Goal: Task Accomplishment & Management: Manage account settings

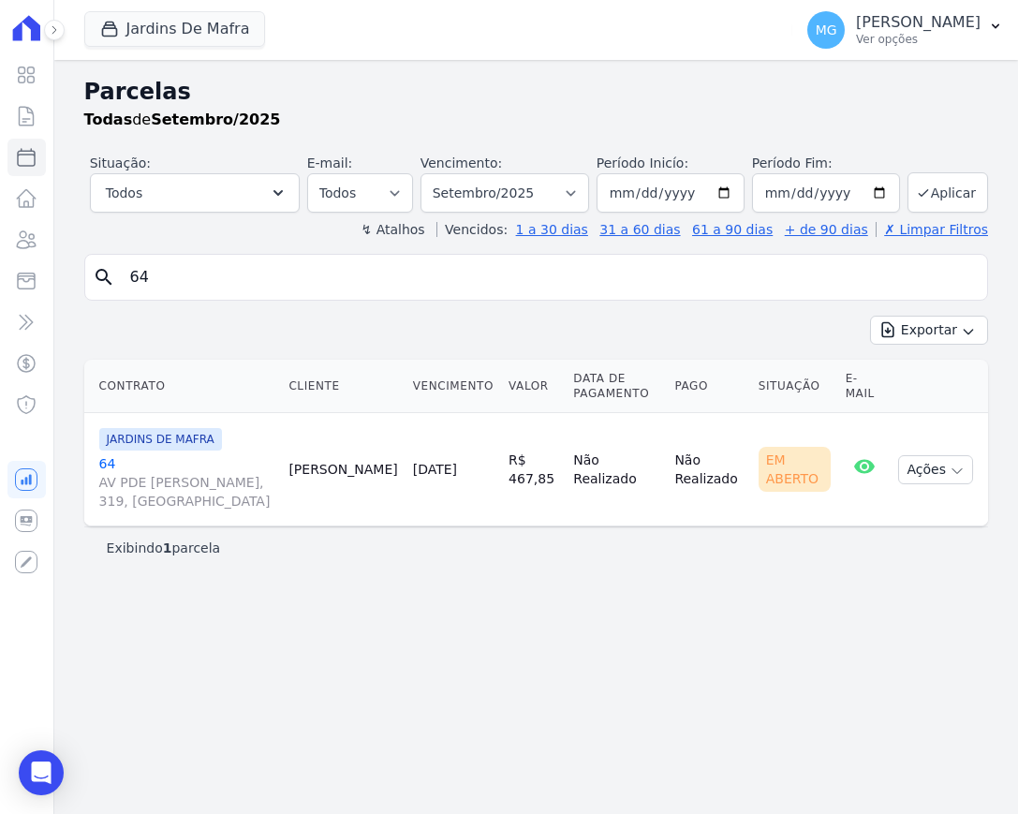
select select
click at [39, 775] on icon "Open Intercom Messenger" at bounding box center [41, 772] width 22 height 24
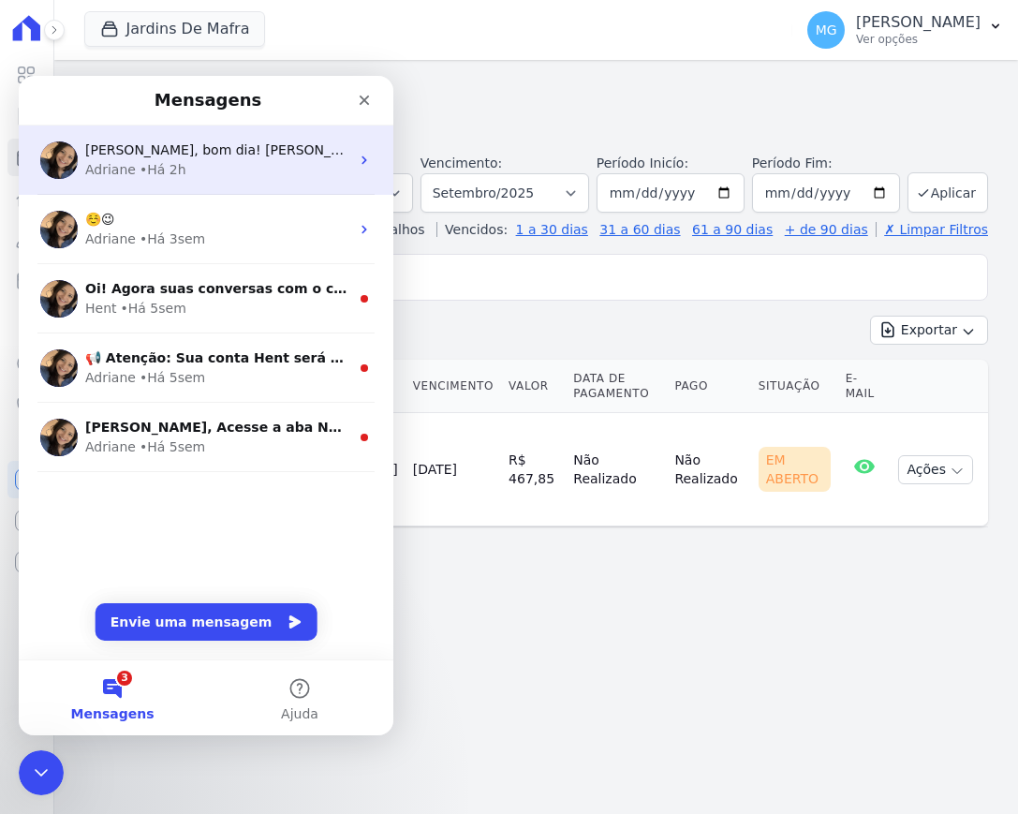
click at [201, 161] on div "Adriane • Há 2h" at bounding box center [217, 170] width 264 height 20
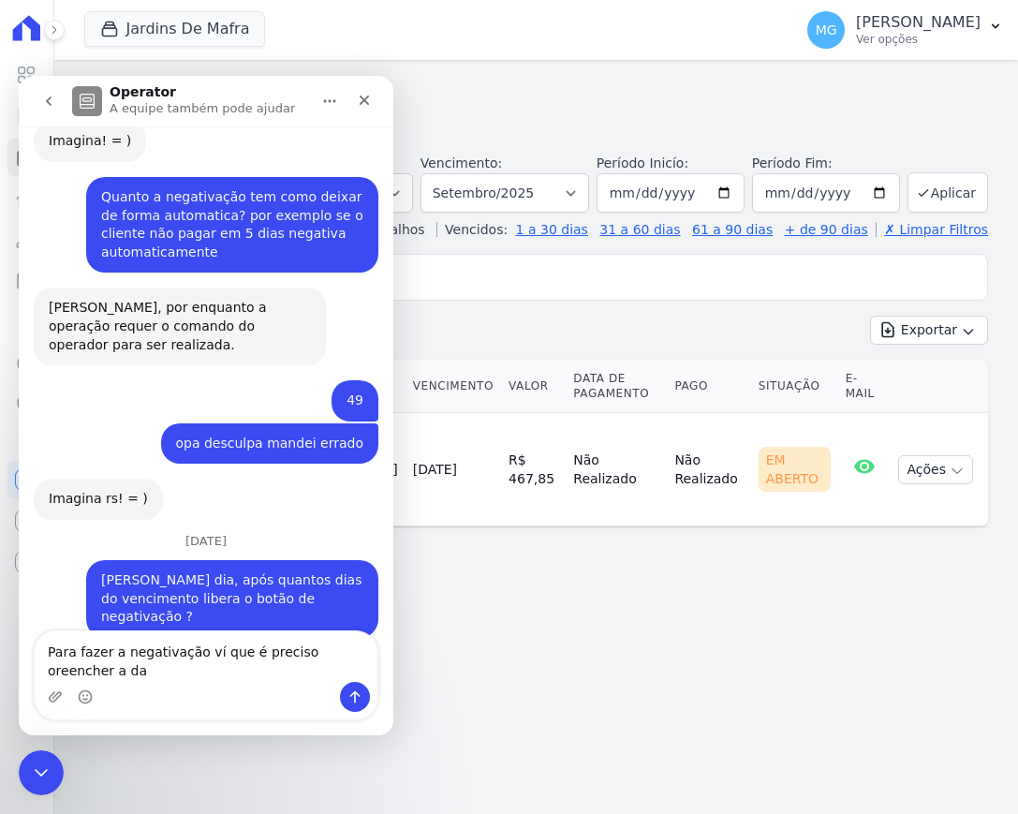
scroll to position [2447, 0]
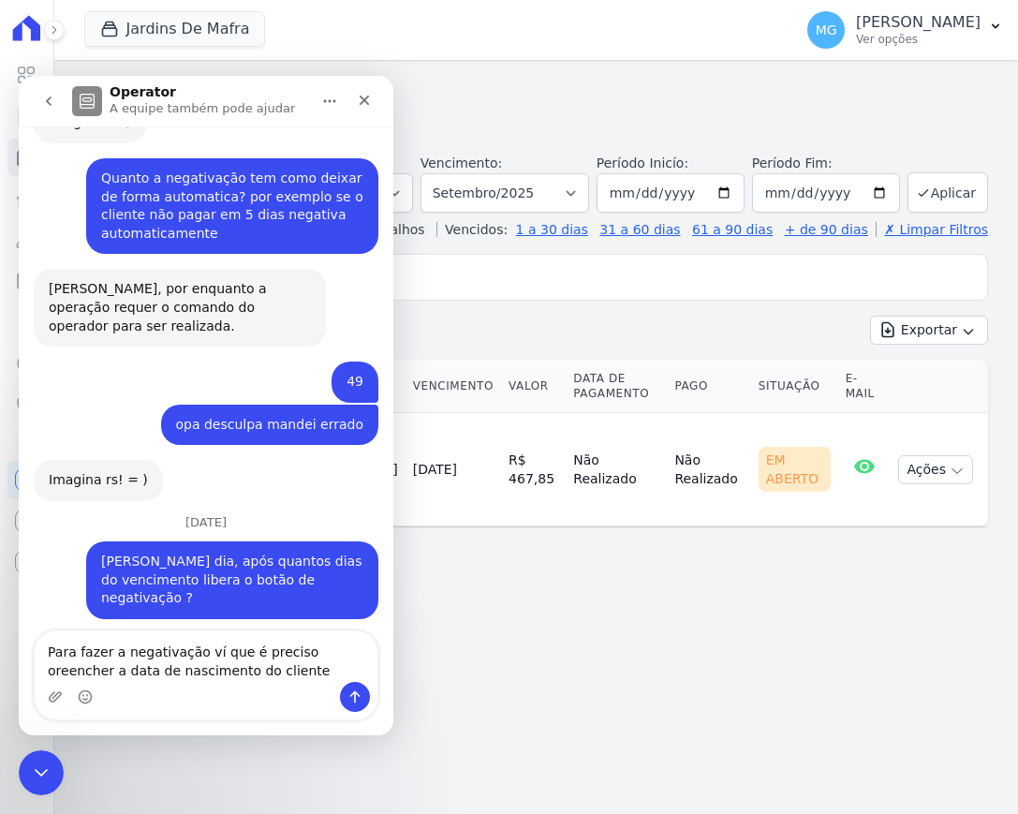
click at [301, 644] on textarea "Para fazer a negativação ví que é preciso oreencher a data de nascimento do cli…" at bounding box center [206, 656] width 343 height 51
click at [243, 664] on textarea "Para fazer a negativação ví que é preciso preencher a data de nascimento do cli…" at bounding box center [206, 656] width 343 height 51
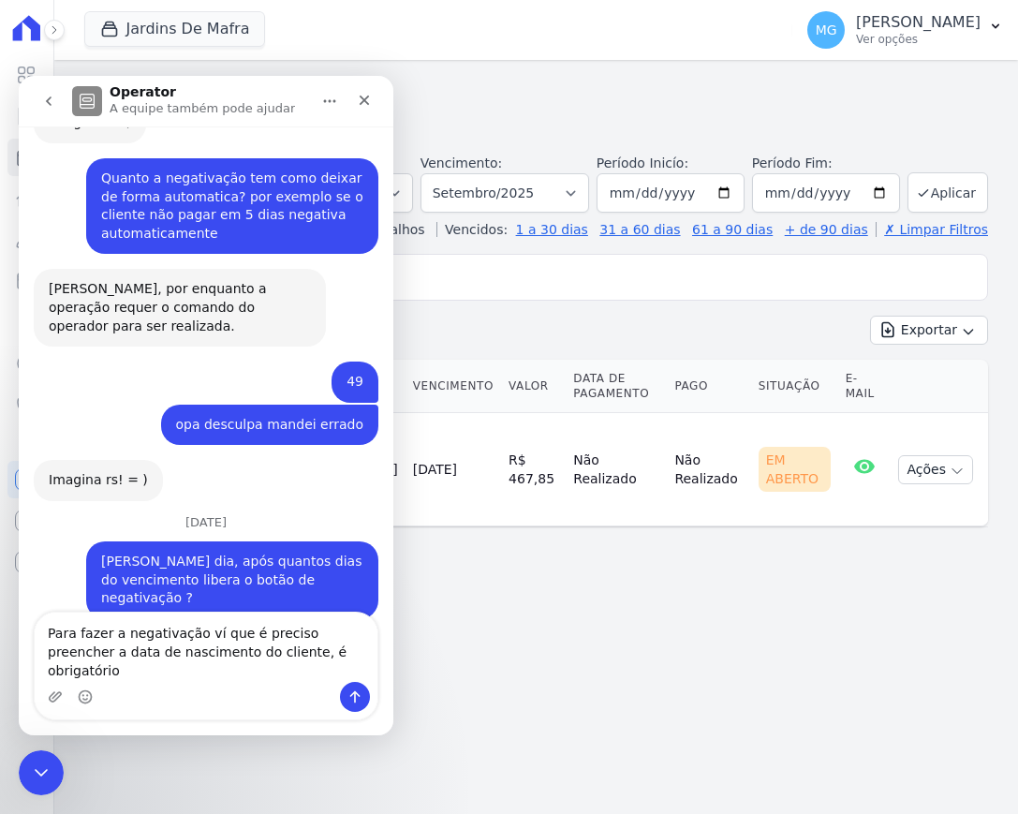
type textarea "Para fazer a negativação ví que é preciso preencher a data de nascimento do cli…"
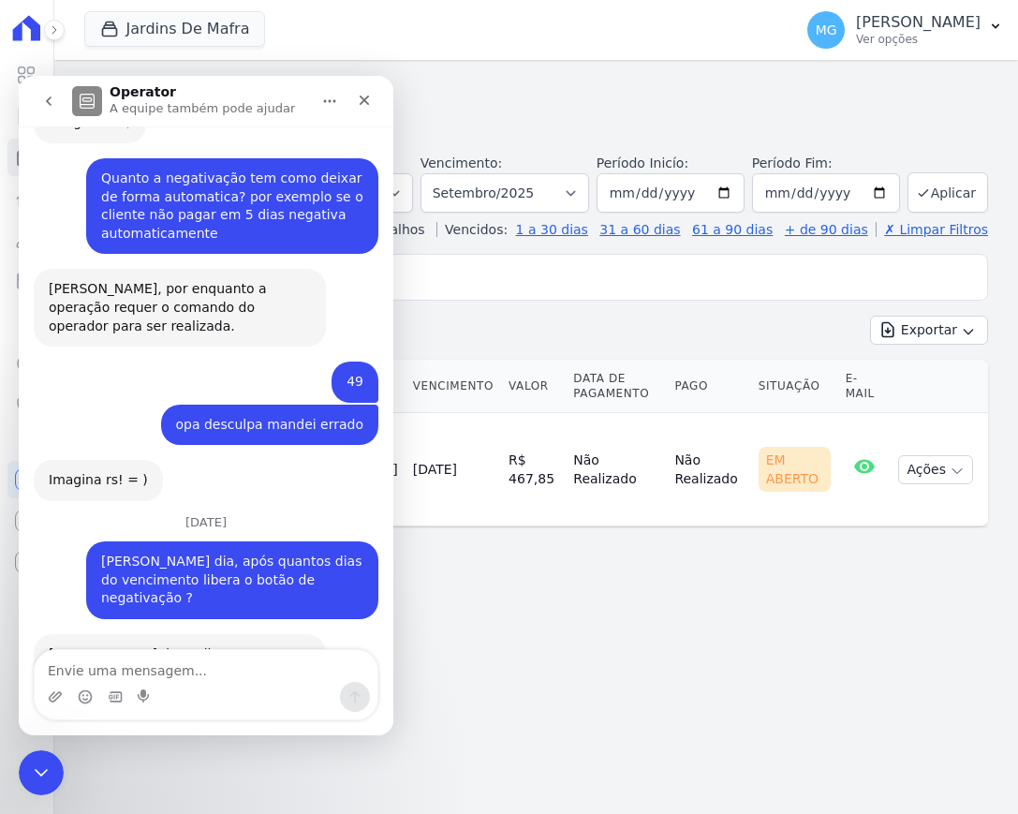
scroll to position [2521, 0]
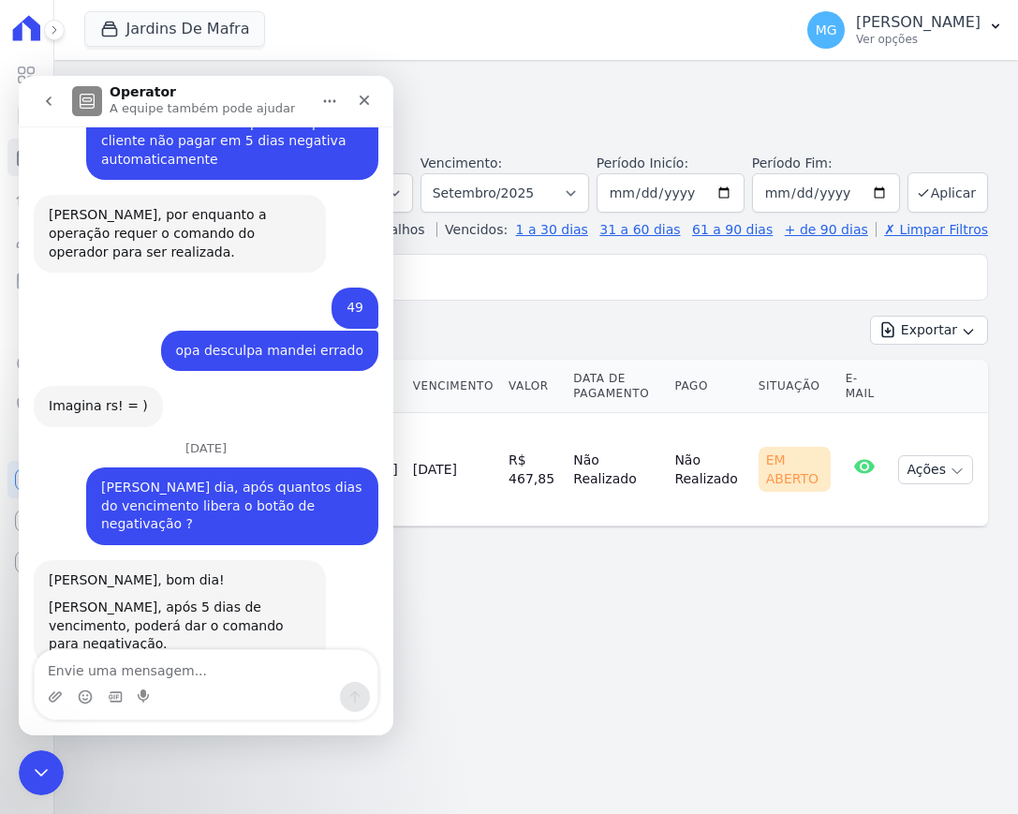
click at [477, 611] on div "Parcelas Todas de Setembro/2025 Situação: Agendado Em Aberto Pago Processando C…" at bounding box center [536, 437] width 964 height 754
click at [528, 580] on div "Parcelas Todas de Setembro/2025 Situação: Agendado Em Aberto Pago Processando C…" at bounding box center [536, 437] width 964 height 754
click at [56, 106] on button "go back" at bounding box center [49, 101] width 36 height 36
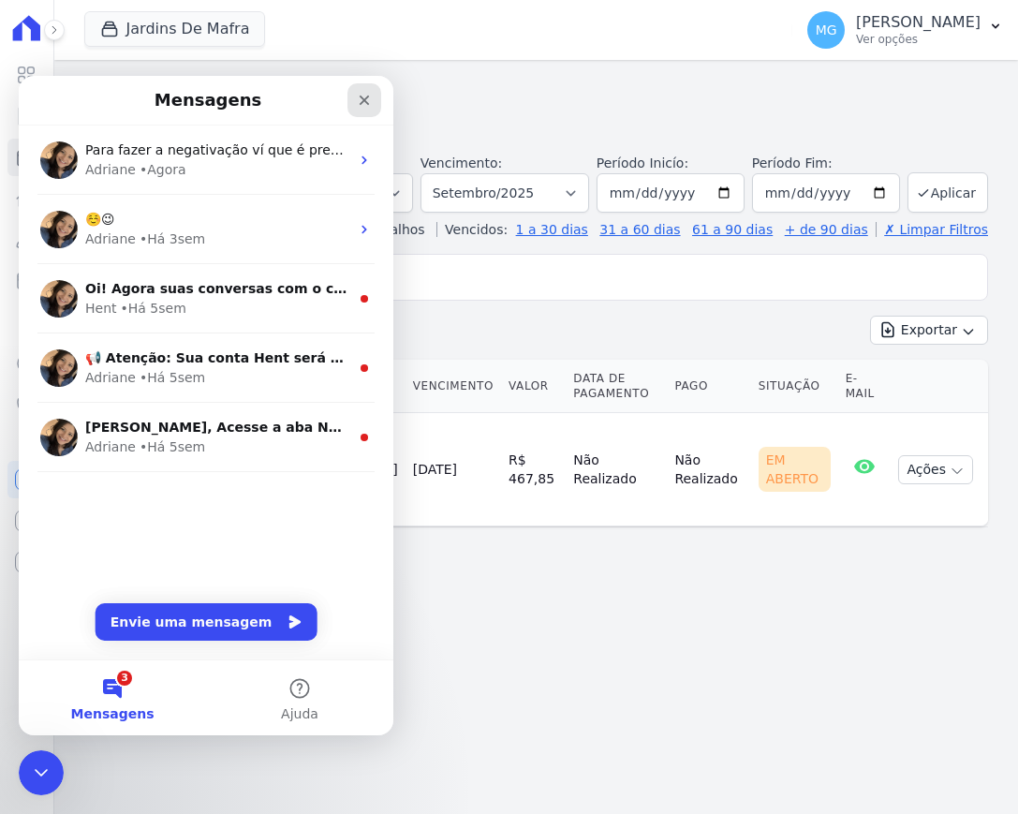
click at [362, 100] on icon "Fechar" at bounding box center [364, 100] width 15 height 15
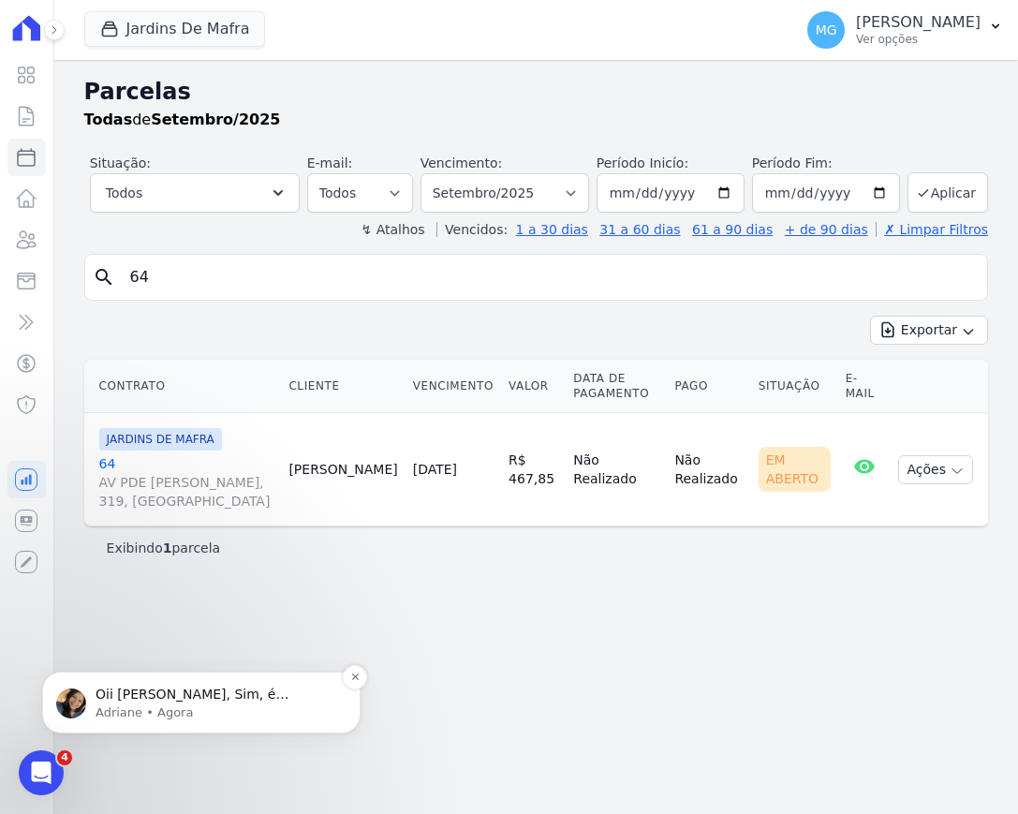
click at [226, 693] on span "Oii [PERSON_NAME], Sim, é necessário o preenchimento de todas as informações. ;)" at bounding box center [199, 712] width 207 height 52
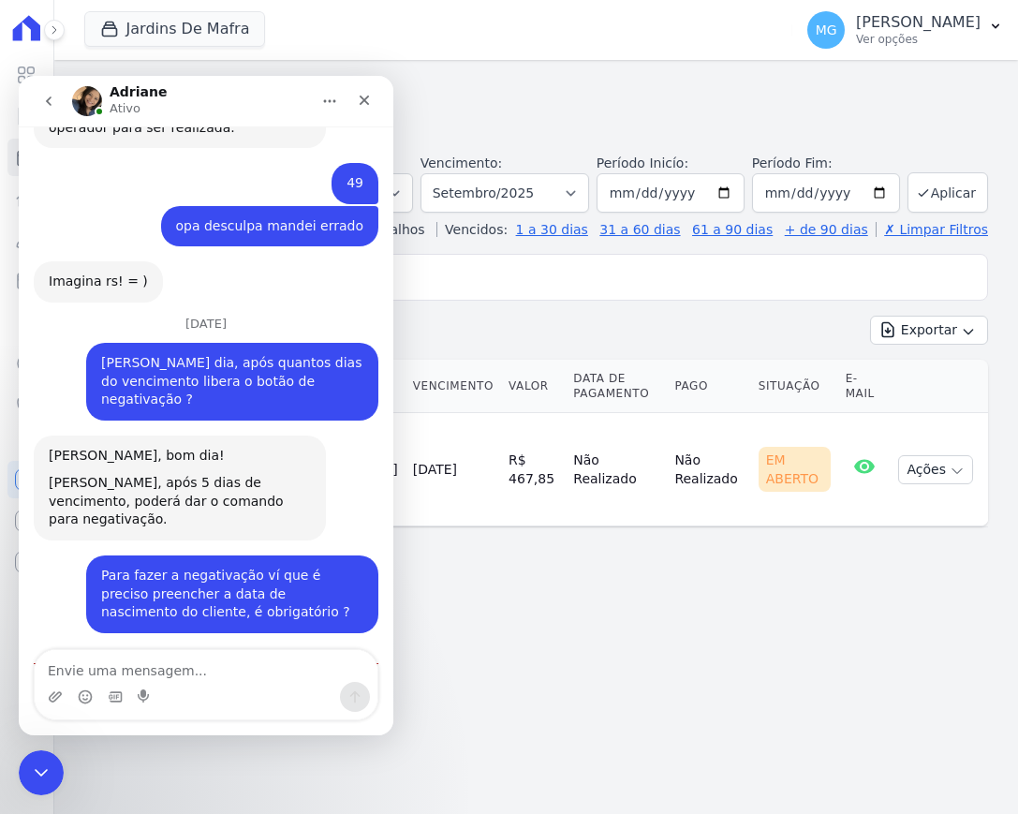
scroll to position [2644, 0]
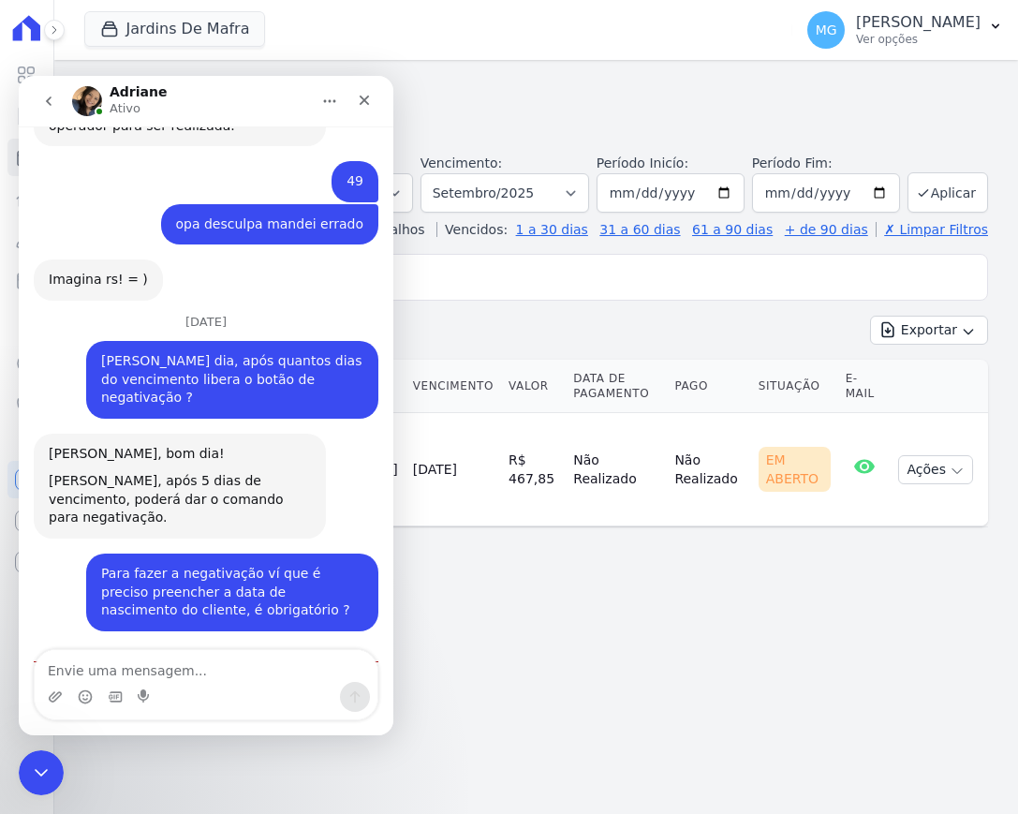
click at [489, 597] on div "Parcelas Todas de Setembro/2025 Situação: Agendado Em Aberto Pago Processando C…" at bounding box center [536, 437] width 964 height 754
click at [22, 739] on div "Visão Geral Contratos [GEOGRAPHIC_DATA] Lotes Clientes Minha Carteira Transferê…" at bounding box center [26, 407] width 53 height 814
click at [528, 43] on div "Jardins De Mafra CONSTRUTORA MINERVA LTDA JARDINS DE [GEOGRAPHIC_DATA] JARDINS …" at bounding box center [434, 30] width 701 height 62
drag, startPoint x: 722, startPoint y: 599, endPoint x: 681, endPoint y: 579, distance: 46.1
click at [718, 601] on div "Parcelas Todas de Setembro/2025 Situação: Agendado Em Aberto Pago Processando C…" at bounding box center [536, 437] width 964 height 754
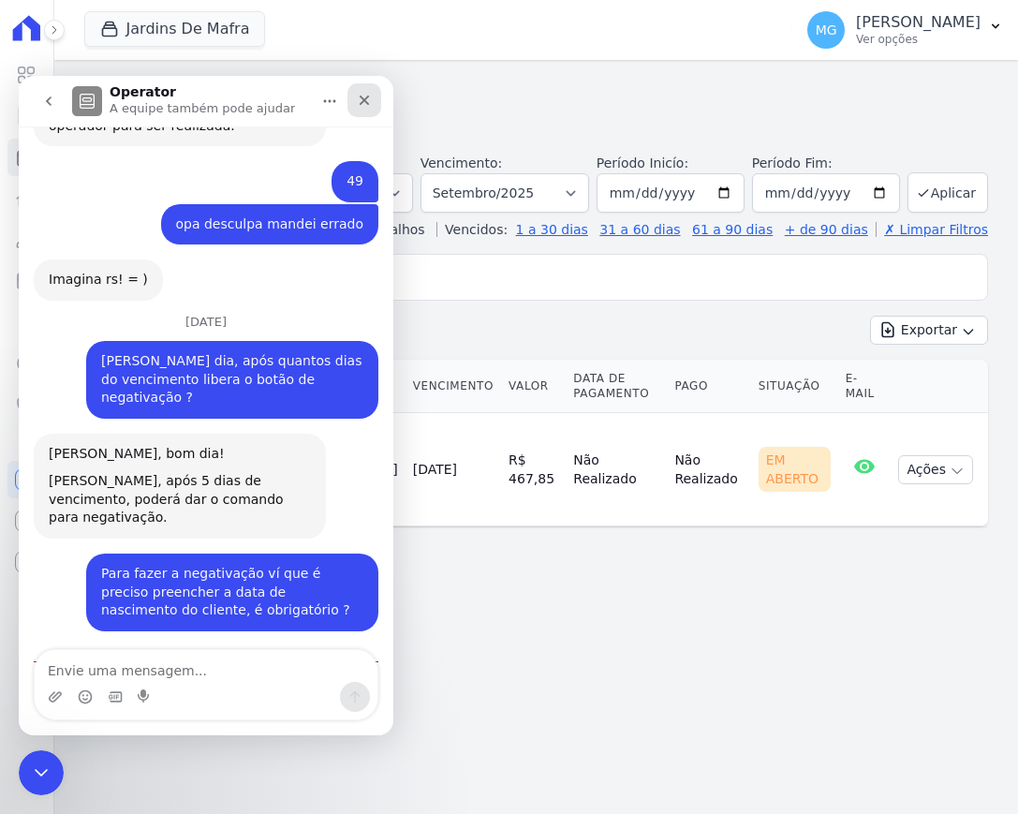
click at [367, 104] on icon "Fechar" at bounding box center [364, 100] width 15 height 15
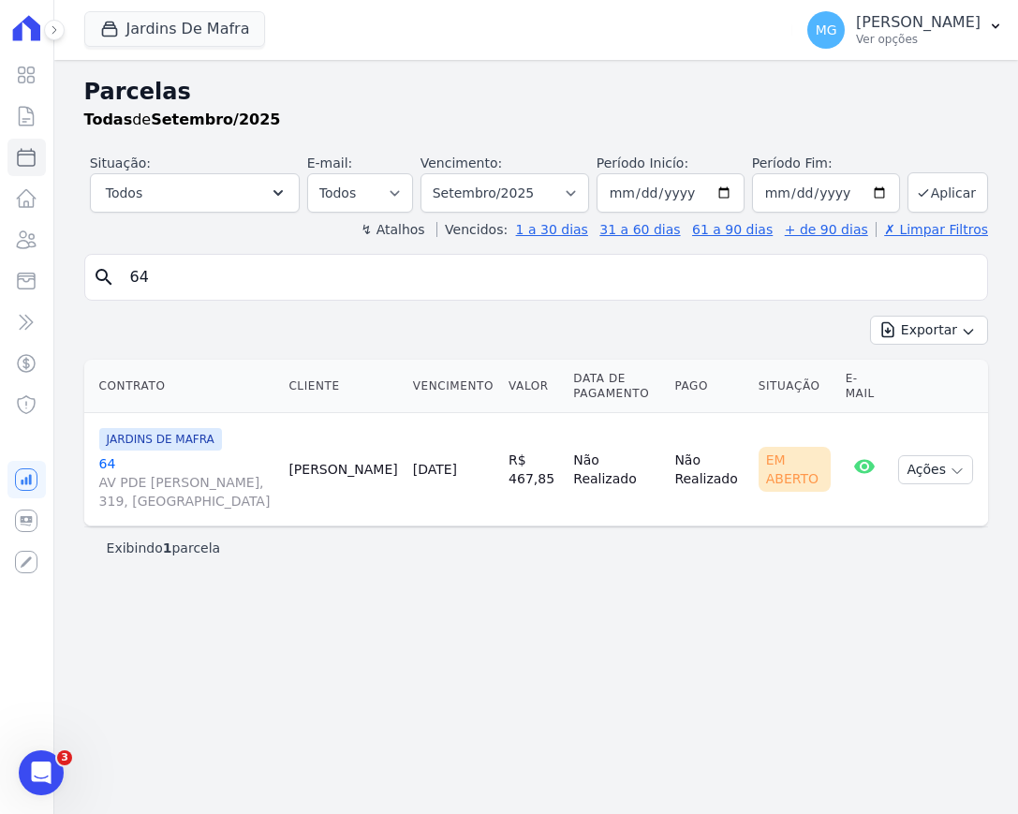
click at [235, 272] on input "64" at bounding box center [549, 276] width 861 height 37
click at [235, 271] on input "64" at bounding box center [549, 276] width 861 height 37
click at [29, 141] on link "Parcelas" at bounding box center [26, 157] width 38 height 37
select select
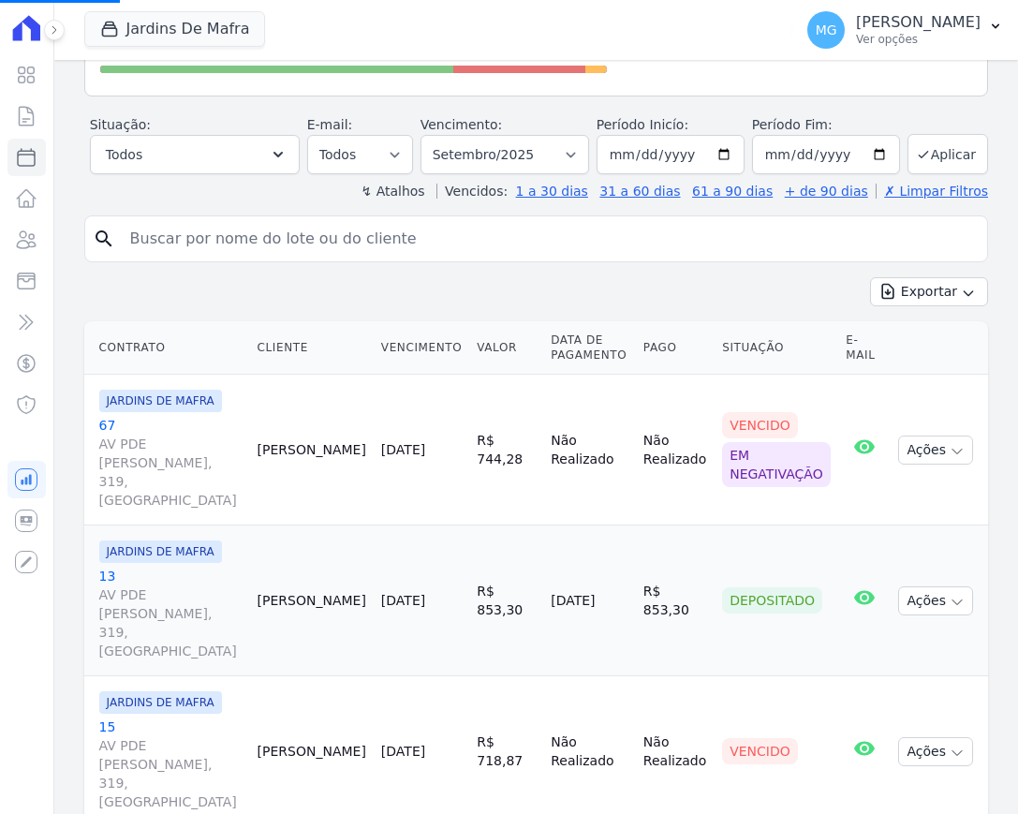
scroll to position [312, 0]
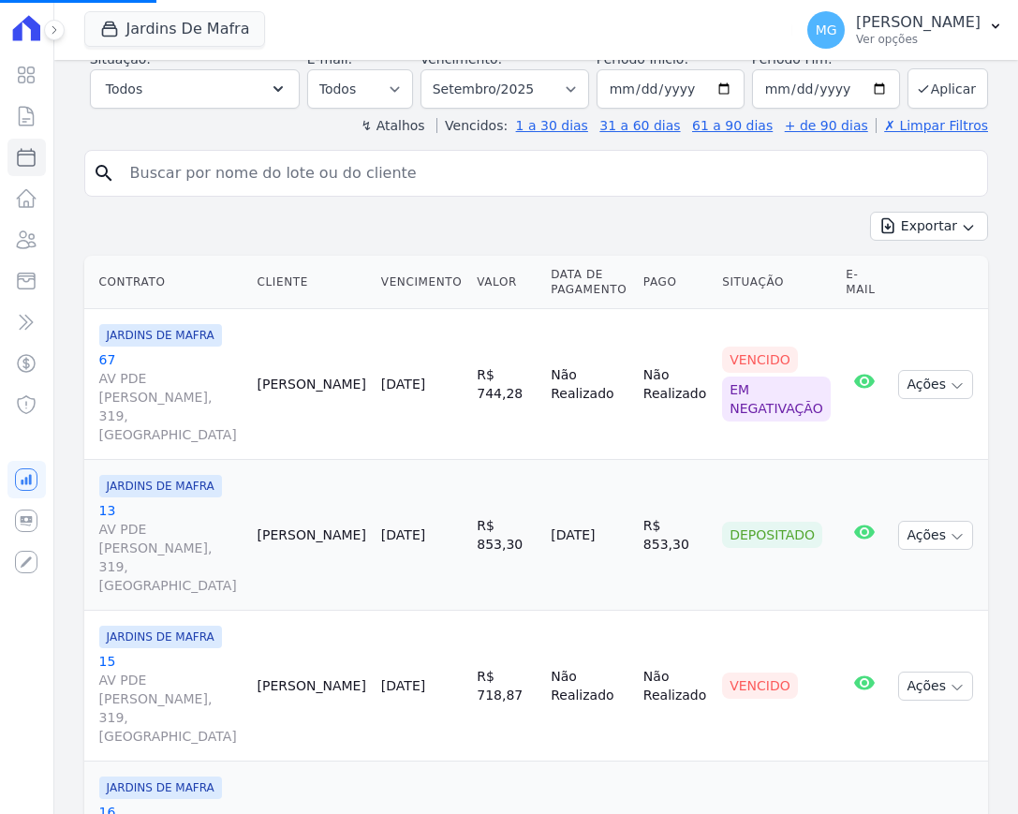
select select
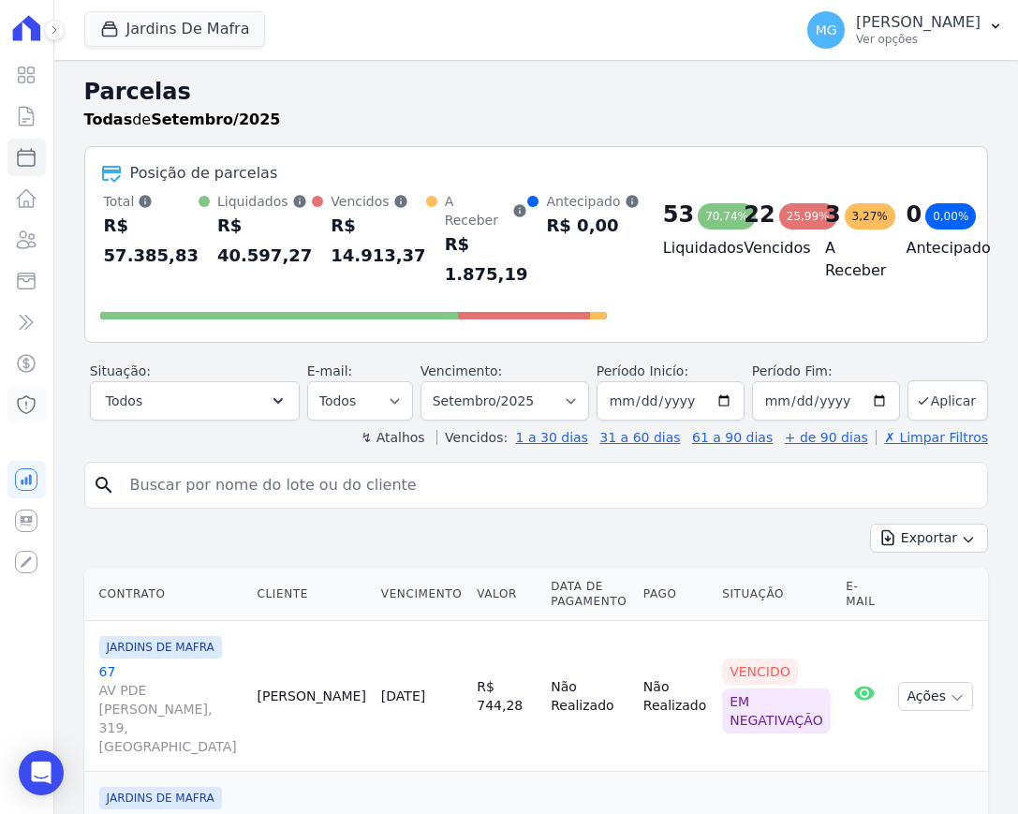
click at [32, 405] on icon at bounding box center [26, 404] width 22 height 22
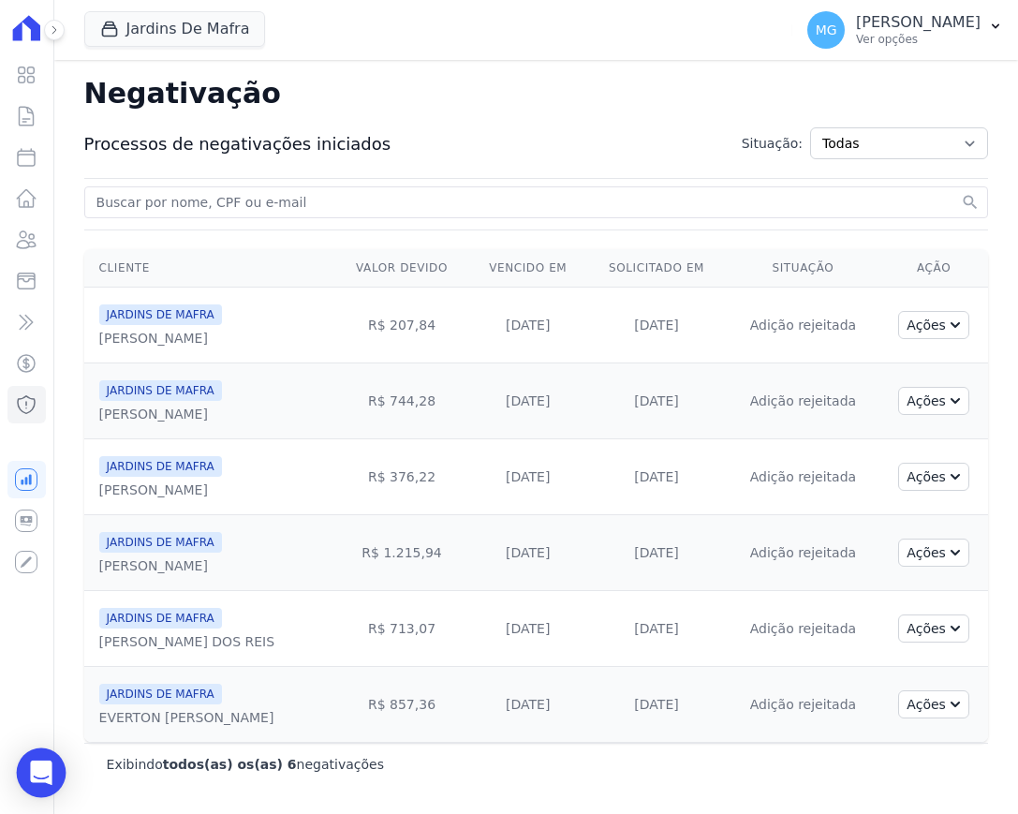
click at [33, 765] on icon "Open Intercom Messenger" at bounding box center [41, 772] width 24 height 24
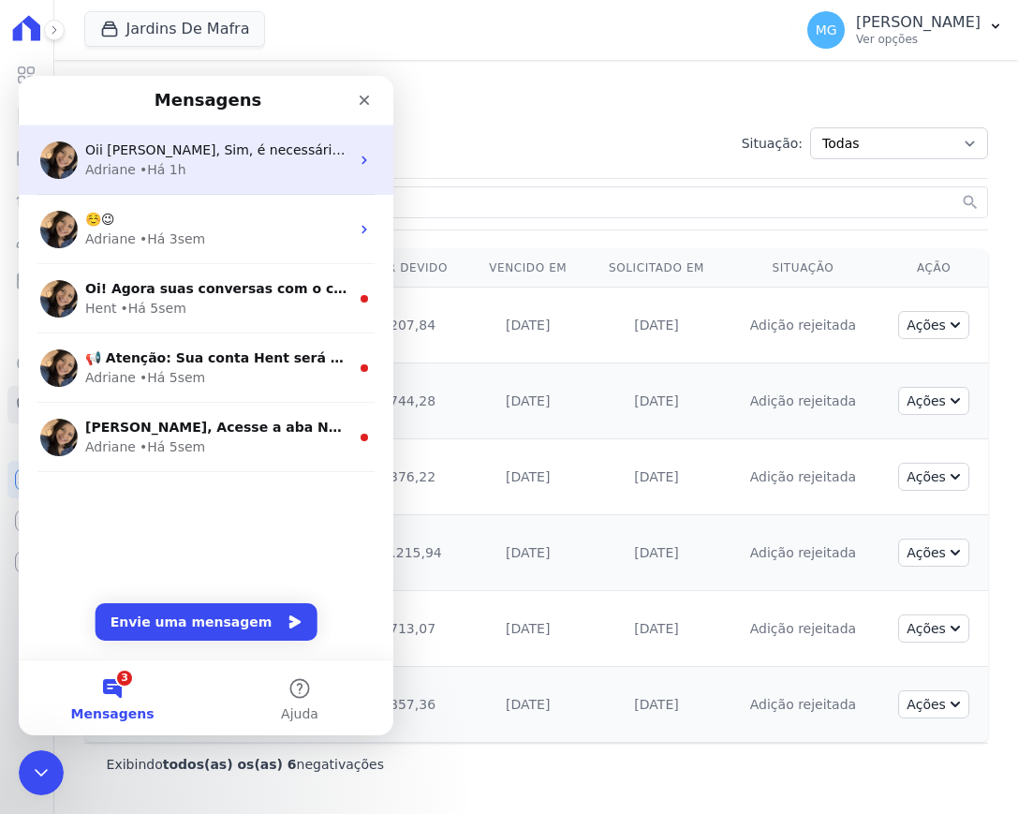
click at [157, 156] on span "Oii [PERSON_NAME], Sim, é necessário o preenchimento de todas as informações. ;)" at bounding box center [361, 149] width 553 height 15
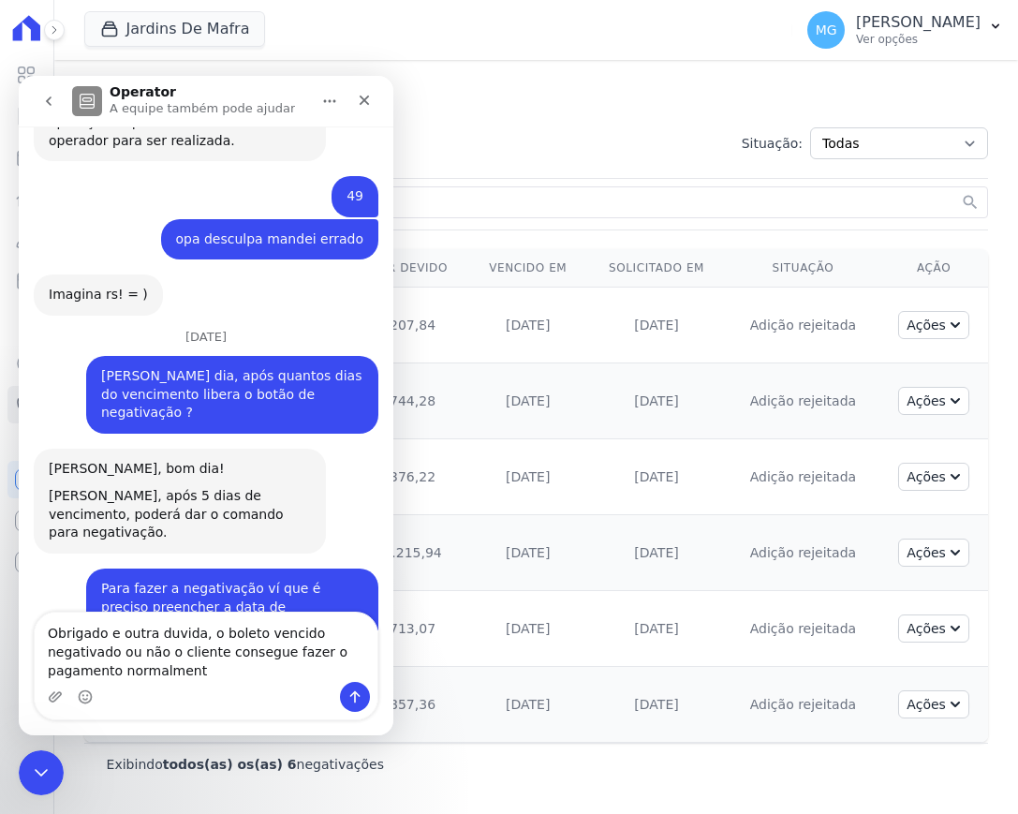
scroll to position [2651, 0]
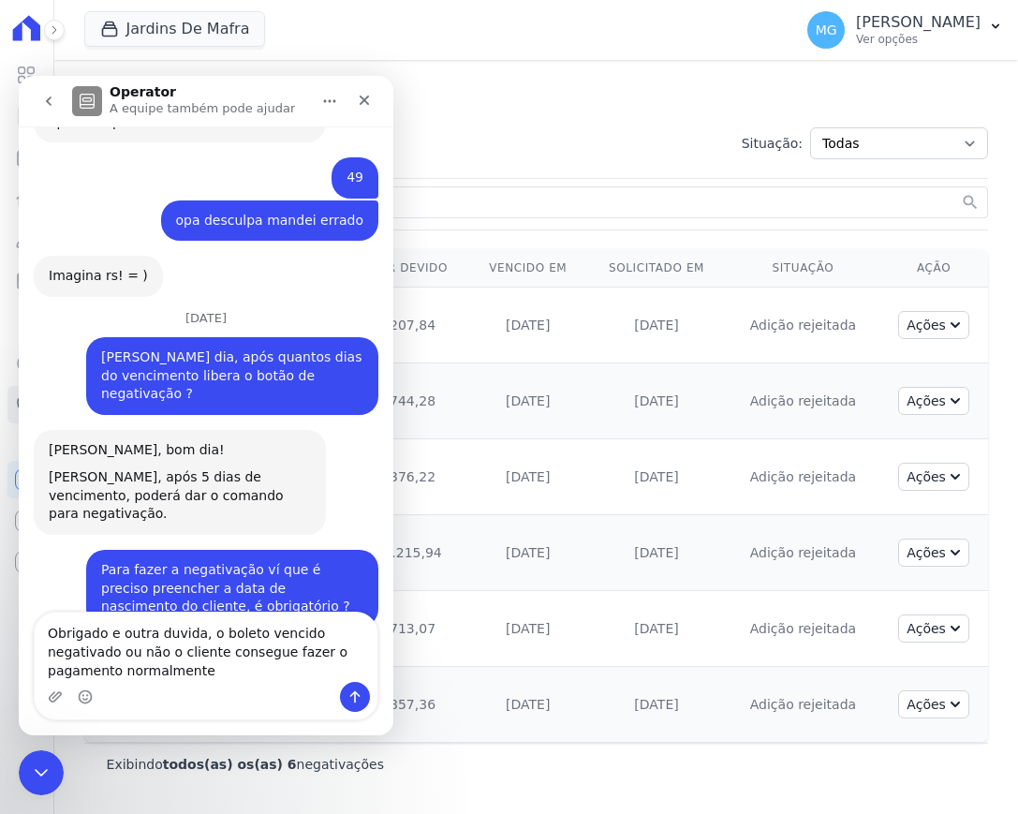
type textarea "Obrigado e outra duvida, o boleto vencido negativado ou não o cliente consegue …"
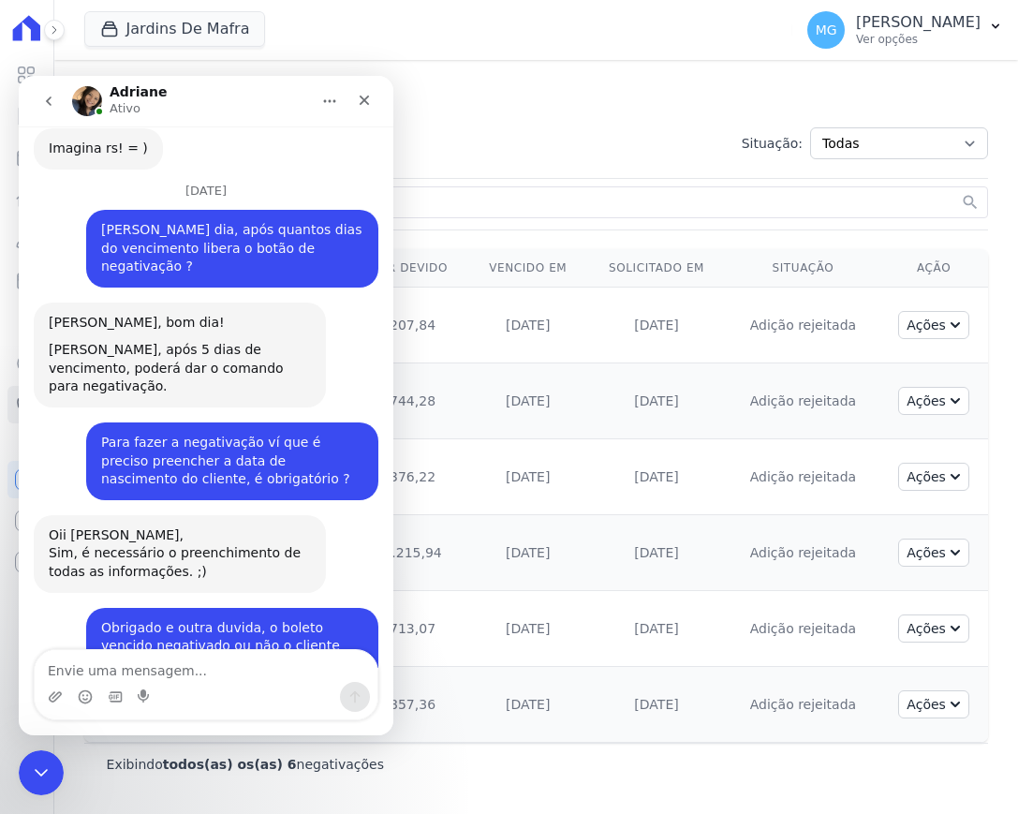
scroll to position [2890, 0]
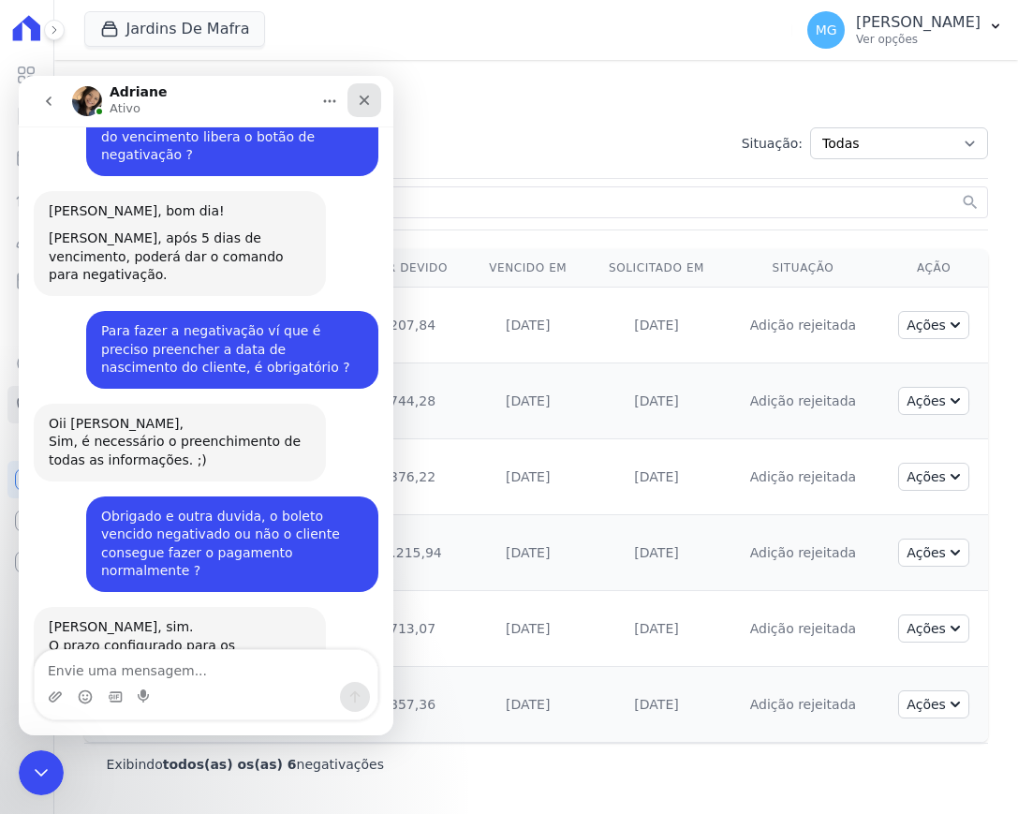
click at [373, 97] on div "Fechar" at bounding box center [364, 100] width 34 height 34
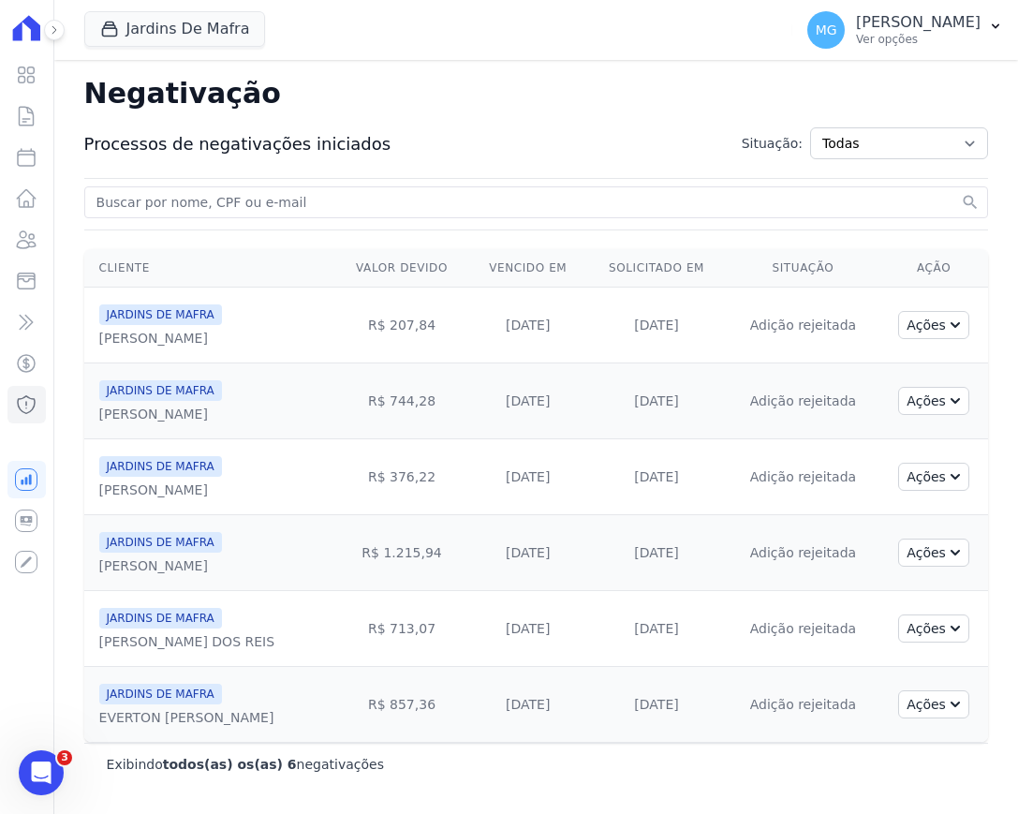
click at [429, 94] on h2 "Negativação" at bounding box center [536, 93] width 904 height 37
click at [29, 113] on icon at bounding box center [26, 116] width 22 height 22
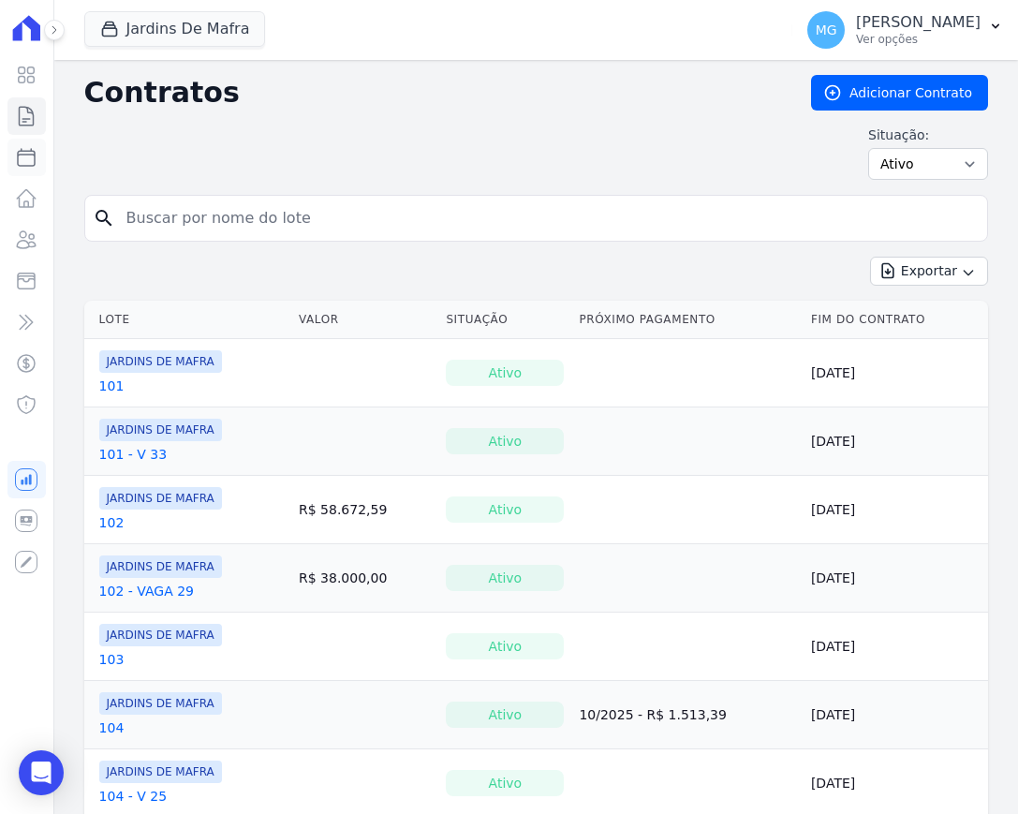
click at [35, 164] on icon at bounding box center [26, 157] width 17 height 17
select select
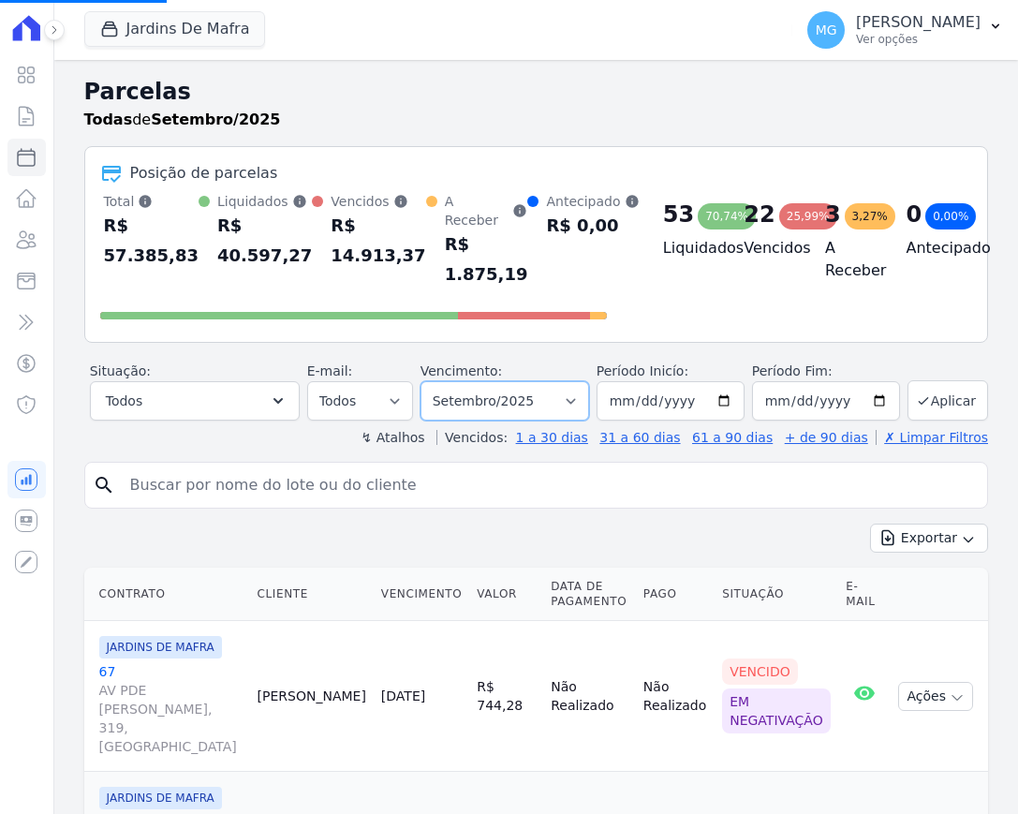
click at [560, 400] on select "Filtrar por período ──────── Todos os meses Agosto/2025 Setembro/2025 Outubro/2…" at bounding box center [504, 400] width 169 height 39
select select "10/2025"
click at [429, 381] on select "Filtrar por período ──────── Todos os meses Agosto/2025 Setembro/2025 Outubro/2…" at bounding box center [504, 400] width 169 height 39
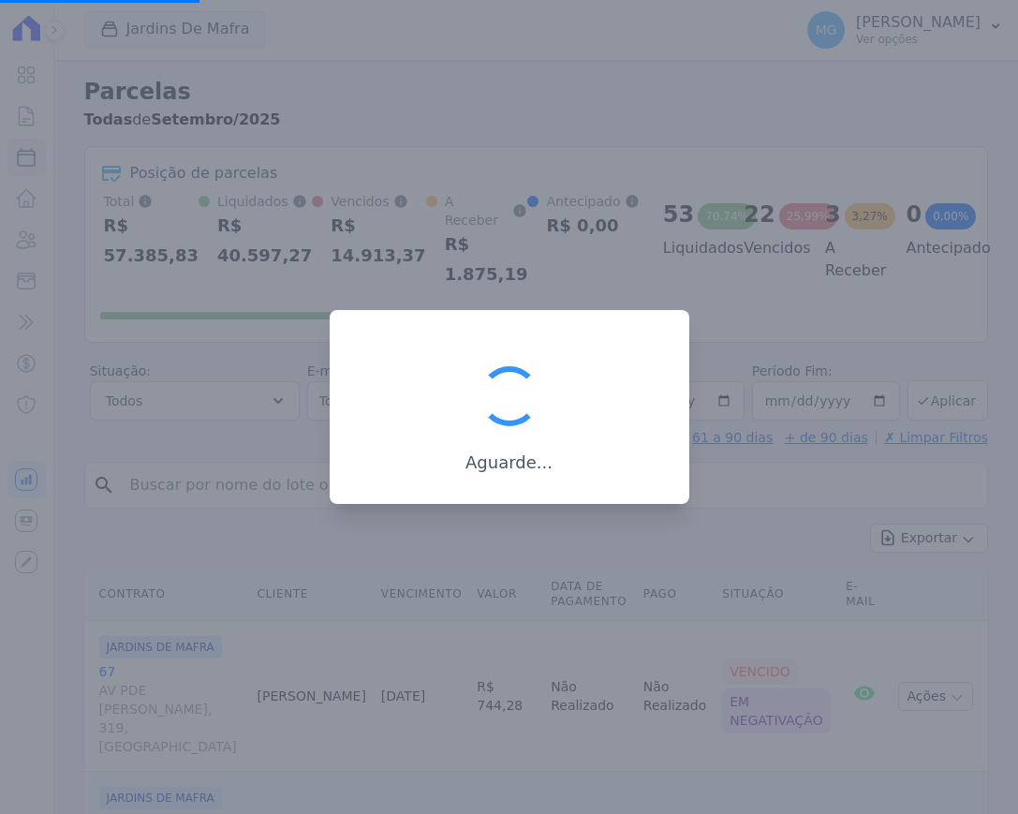
select select
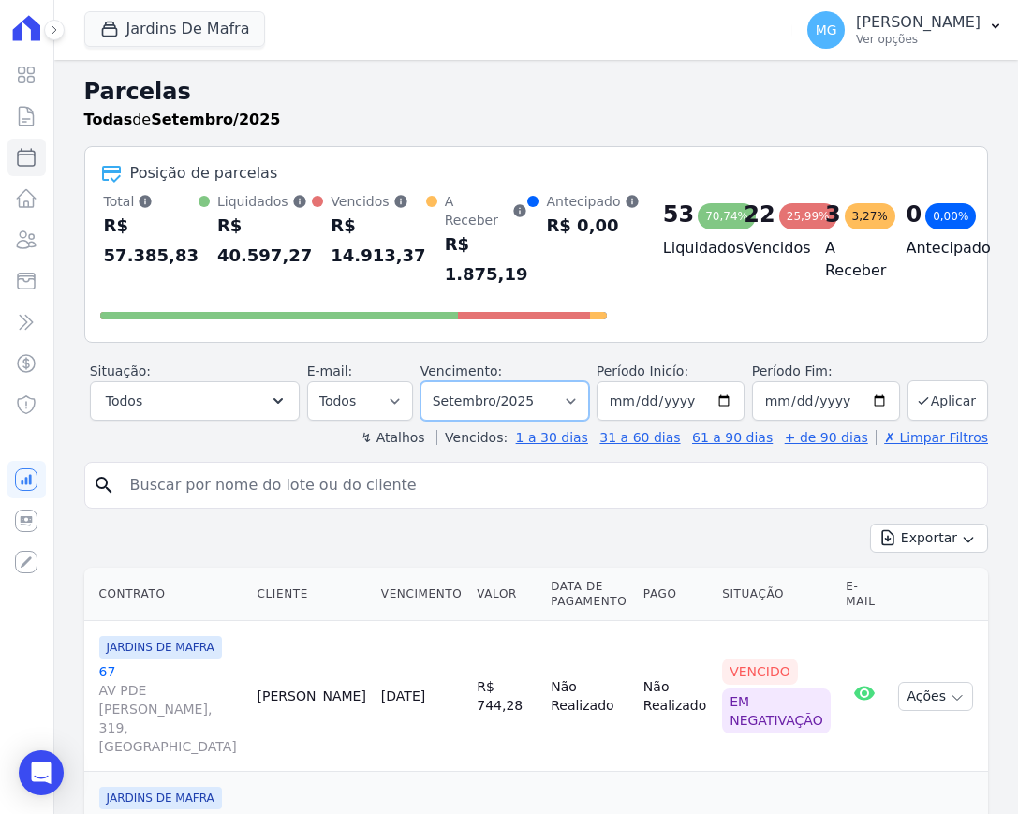
click at [552, 397] on select "Filtrar por período ──────── Todos os meses Agosto/2025 Setembro/2025 Outubro/2…" at bounding box center [504, 400] width 169 height 39
select select "10/2025"
click at [429, 381] on select "Filtrar por período ──────── Todos os meses Agosto/2025 Setembro/2025 Outubro/2…" at bounding box center [504, 400] width 169 height 39
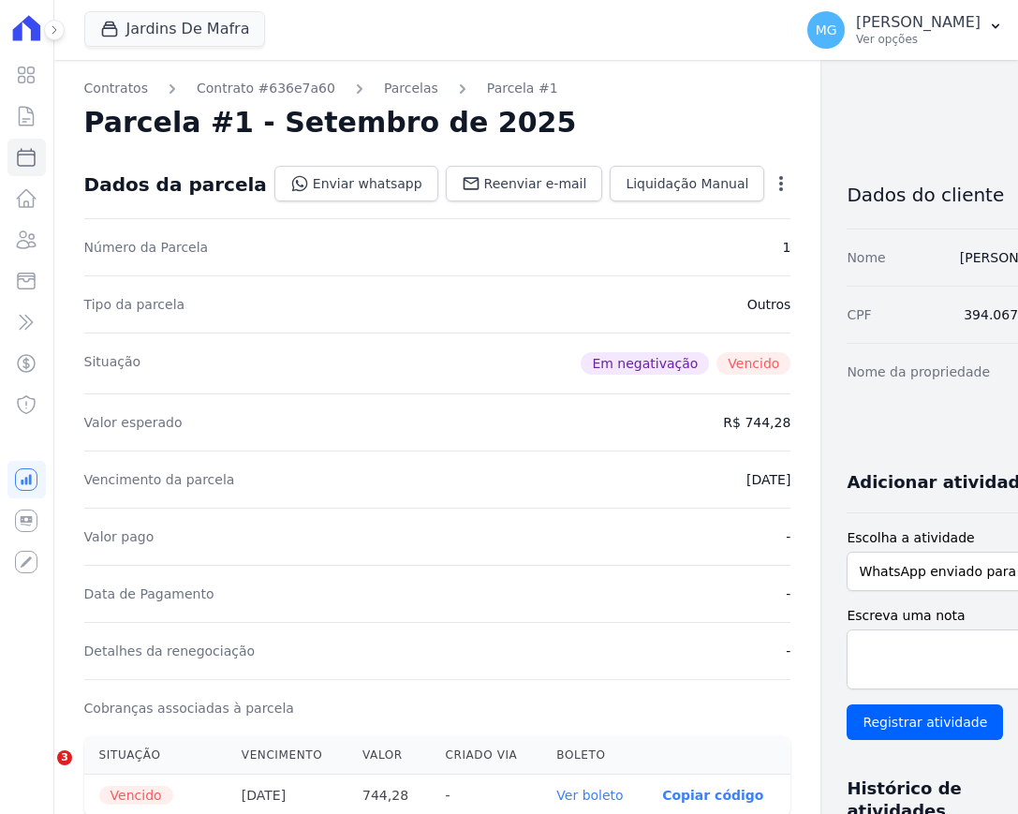
click at [772, 184] on icon "button" at bounding box center [781, 183] width 19 height 19
click at [783, 133] on div "Contratos Contrato #636e7a60 Parcelas Parcela #1 Parcela #1 - Setembro de 2025 …" at bounding box center [521, 771] width 934 height 1422
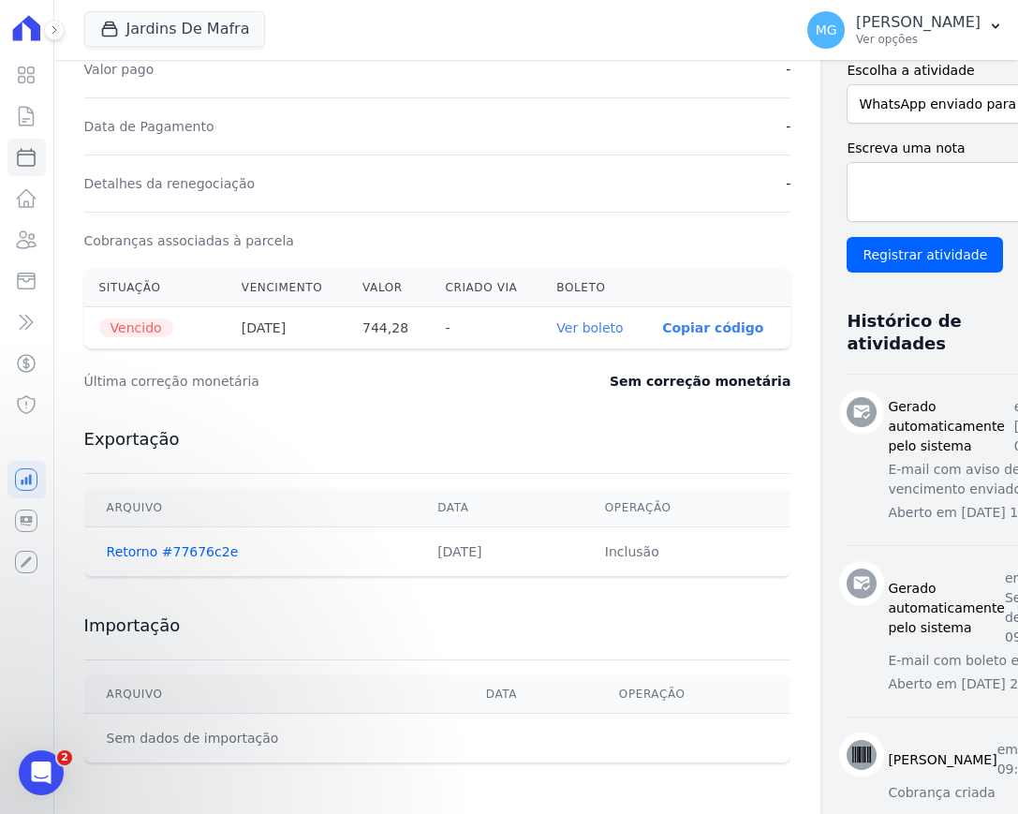
scroll to position [468, 0]
click at [556, 326] on link "Ver boleto" at bounding box center [589, 326] width 66 height 15
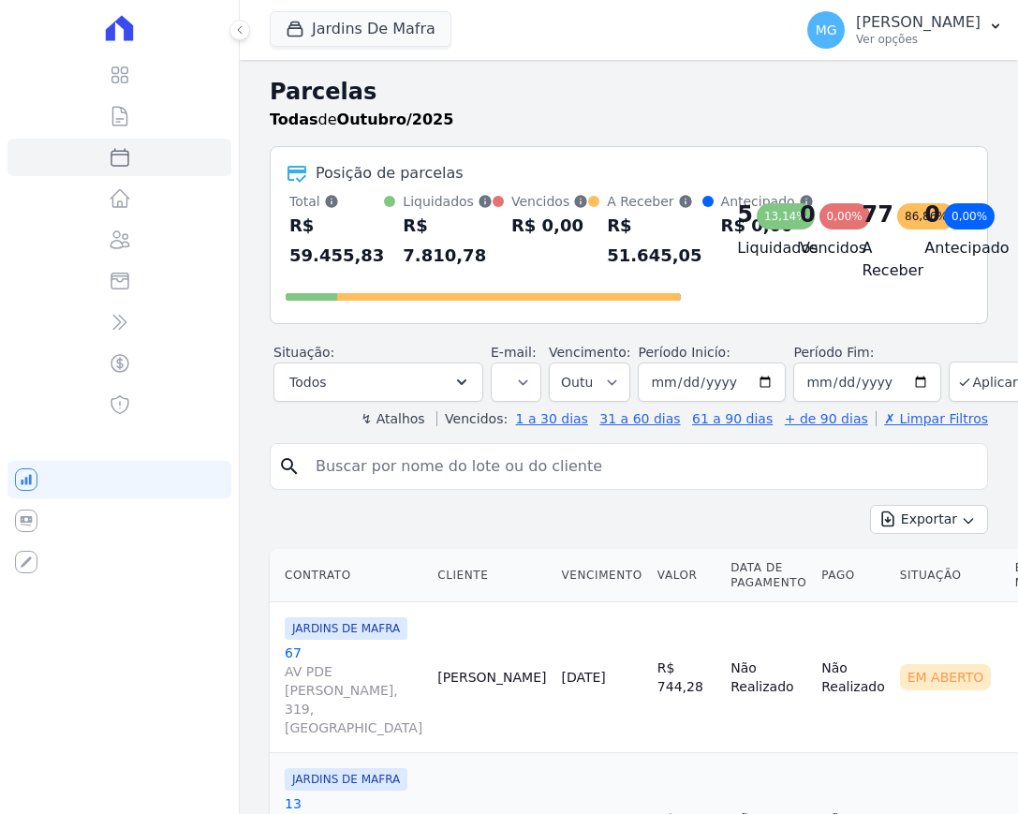
select select
click at [941, 534] on button "Exportar" at bounding box center [929, 519] width 118 height 29
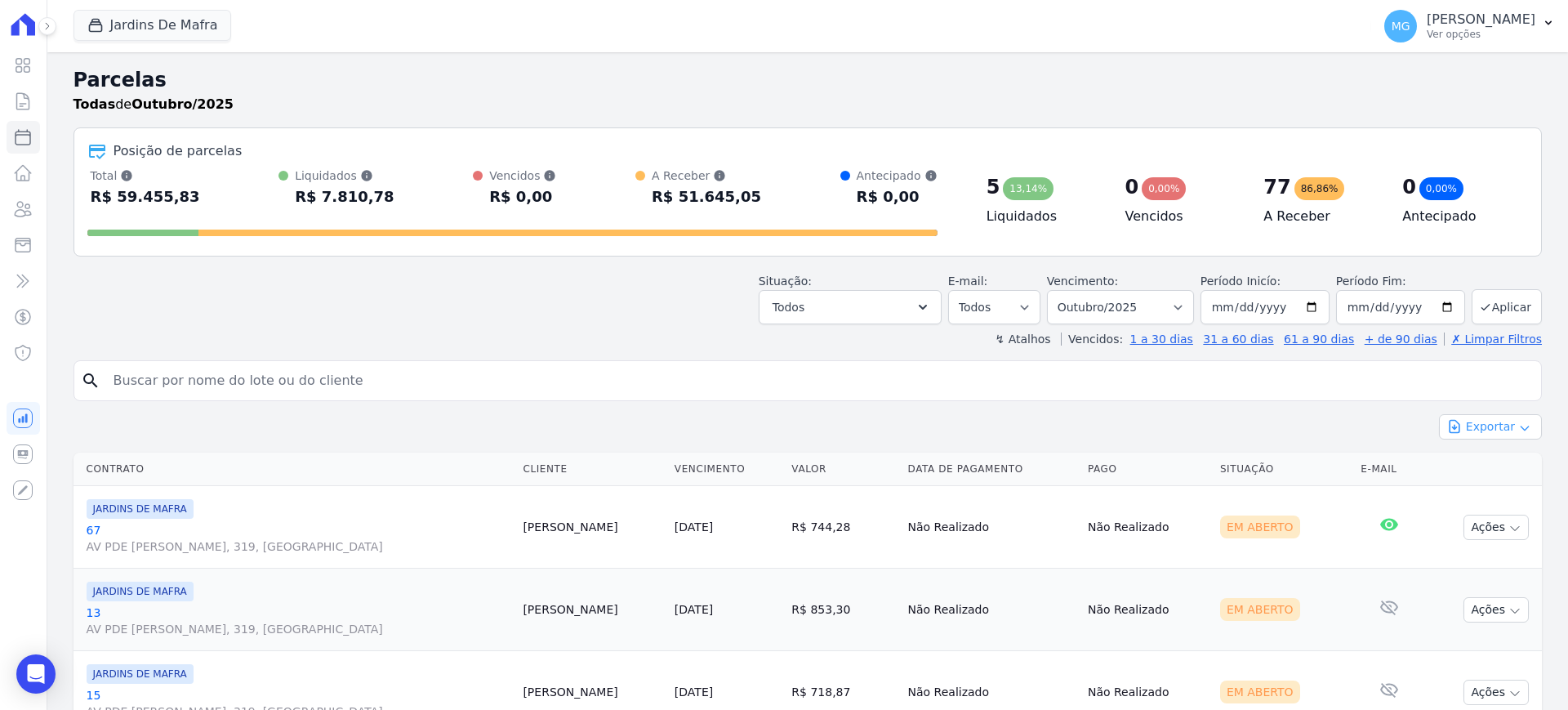
click at [887, 427] on icon "button" at bounding box center [1524, 427] width 13 height 13
click at [887, 495] on span "Exportar CSV" at bounding box center [1488, 493] width 86 height 17
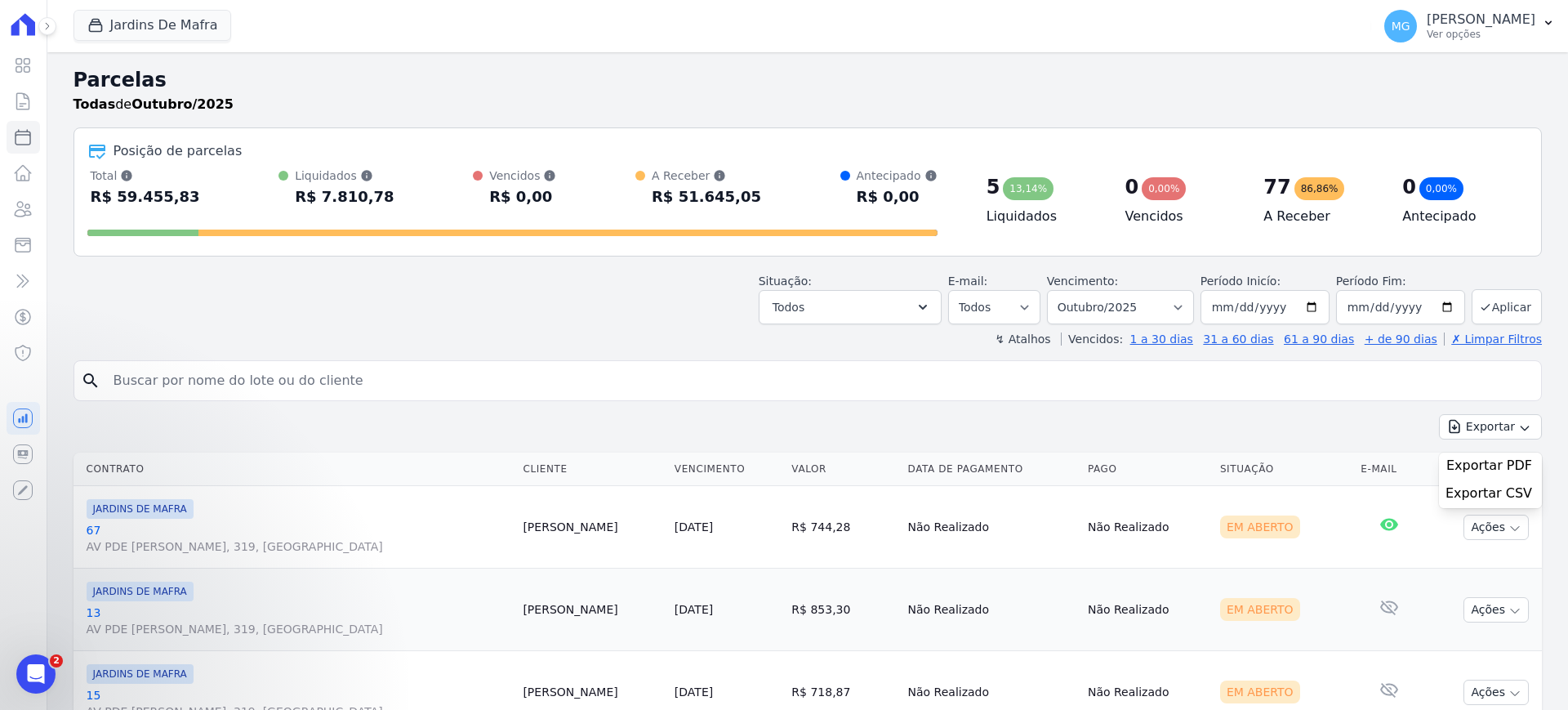
click at [887, 153] on div "Posição de parcelas" at bounding box center [808, 151] width 1441 height 19
click at [518, 313] on div "Situação: Agendado Em Aberto Pago Processando Cancelado Vencido Transferindo De…" at bounding box center [808, 295] width 1469 height 58
click at [223, 362] on div "search" at bounding box center [808, 380] width 1469 height 41
click at [223, 365] on input "search" at bounding box center [819, 380] width 1431 height 32
type input "102"
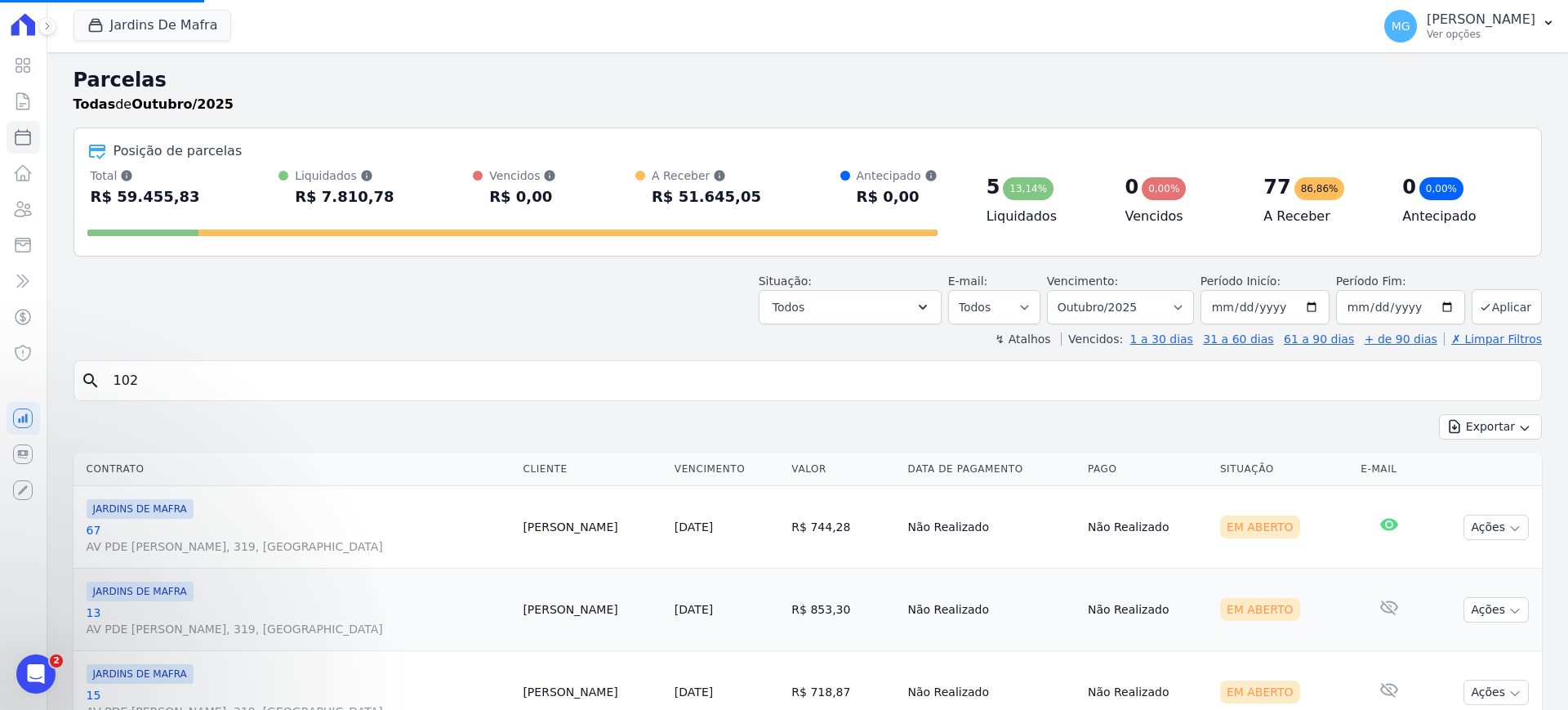
select select
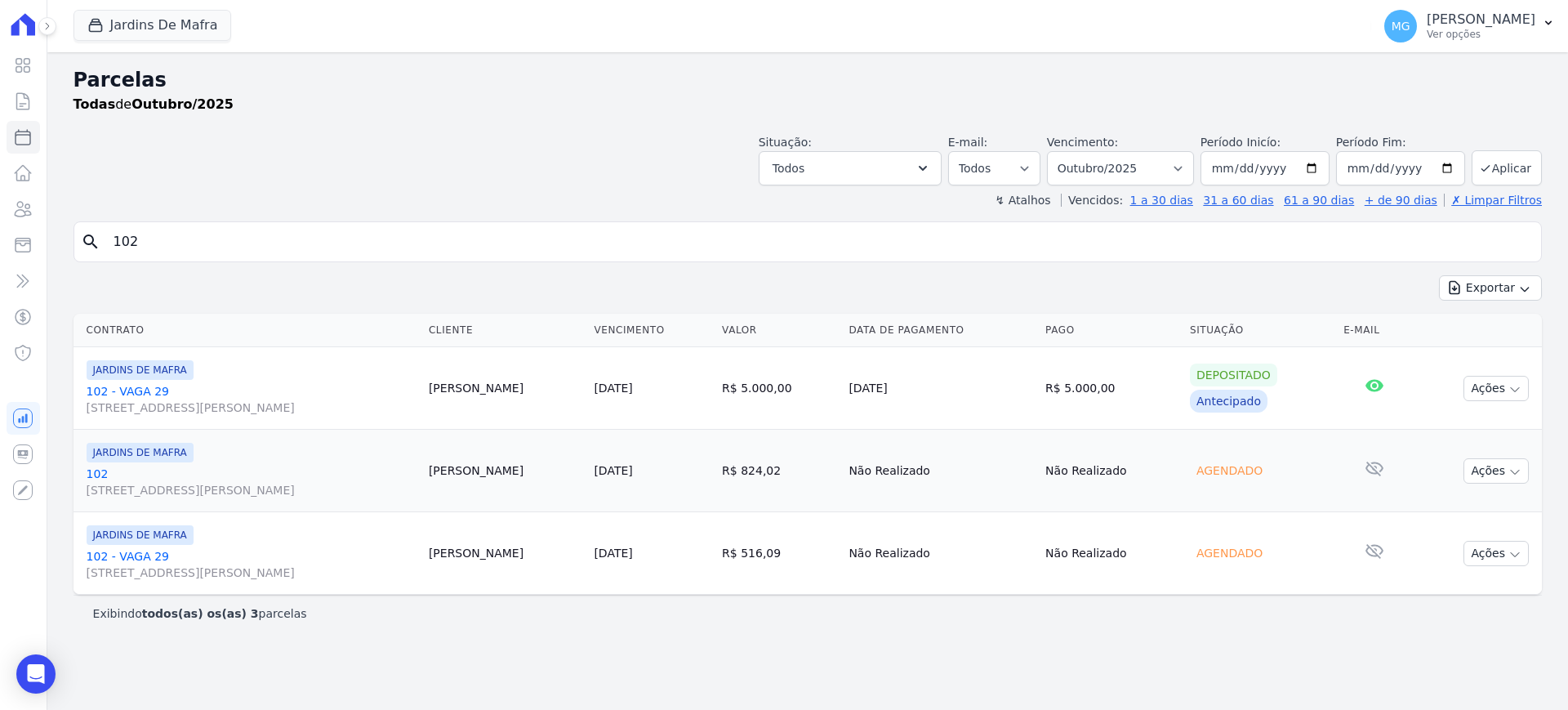
click at [133, 386] on link "102 - VAGA 29 Avenida Padre Gregório Mafra, 136, Vila Taquari" at bounding box center [250, 399] width 329 height 32
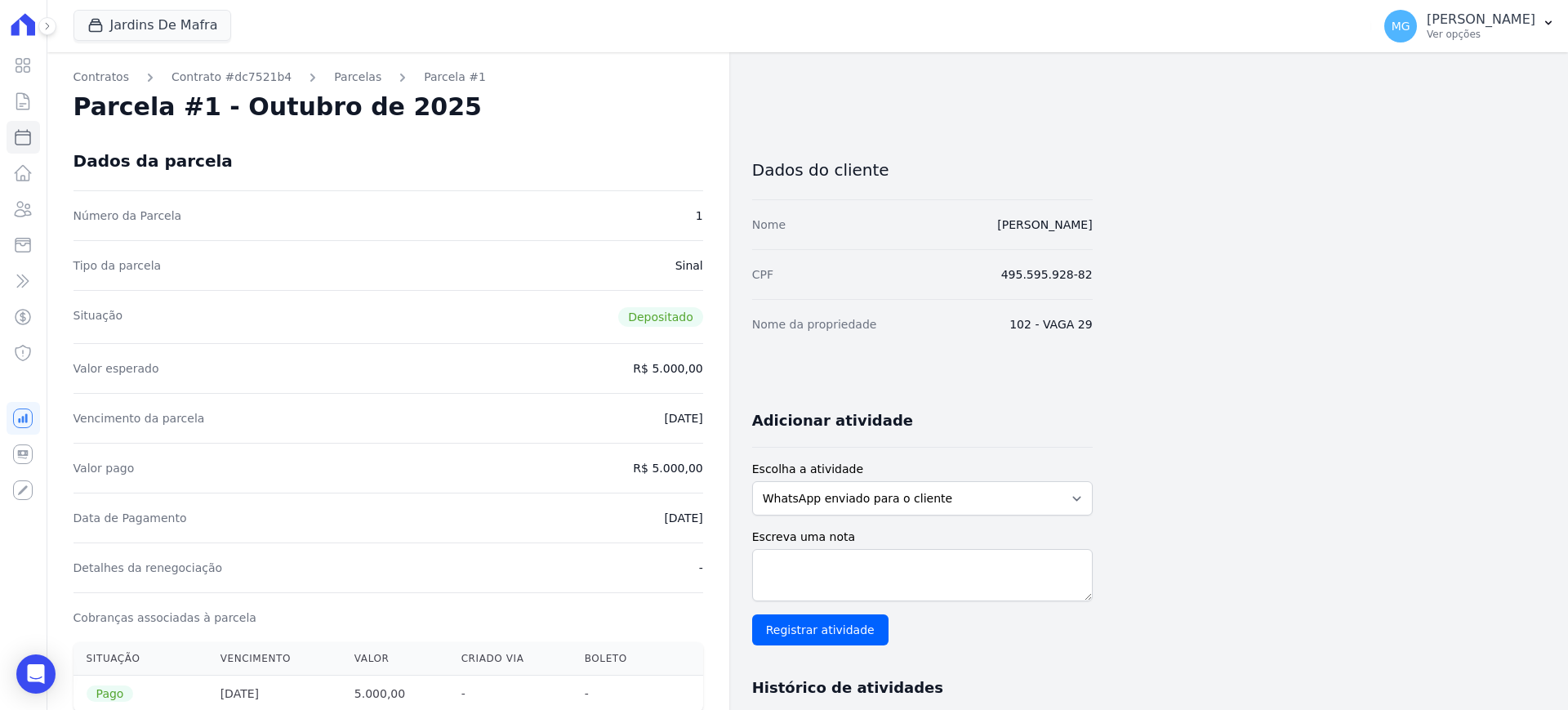
drag, startPoint x: 160, startPoint y: 365, endPoint x: 728, endPoint y: 362, distance: 568.0
click at [728, 362] on div "Contratos Contrato #dc7521b4 Parcelas Parcela #1 Parcela #1 - Outubro de 2025 D…" at bounding box center [388, 653] width 682 height 1203
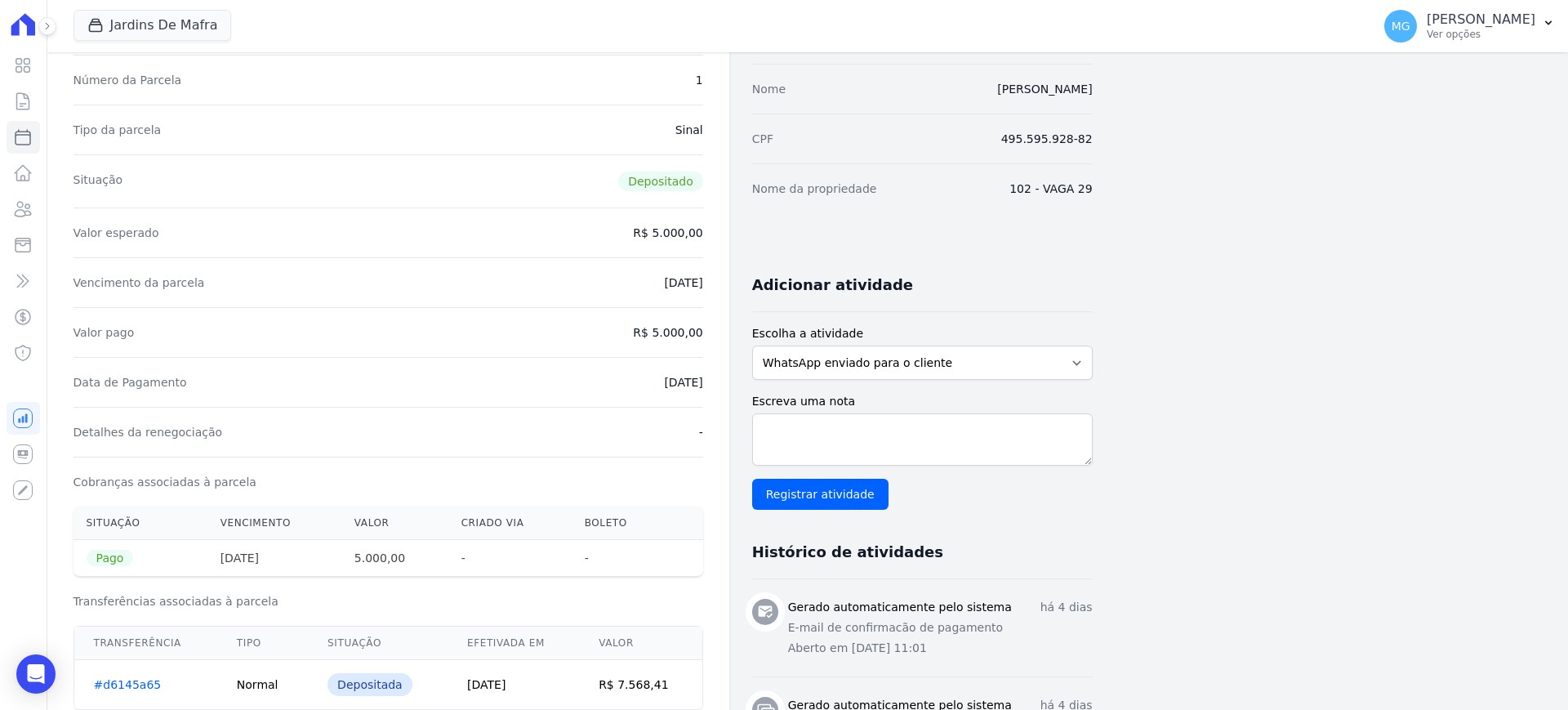
scroll to position [136, 0]
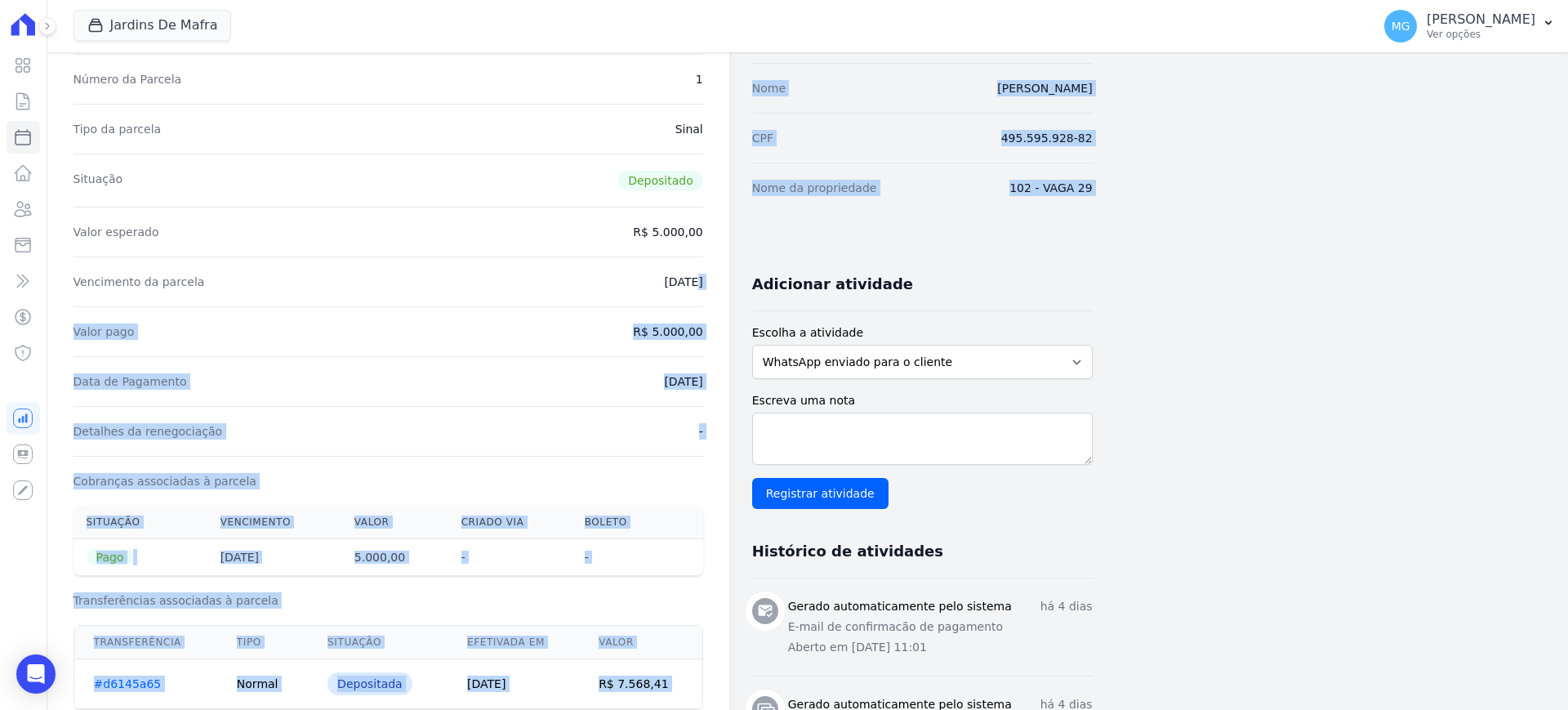
drag, startPoint x: 628, startPoint y: 276, endPoint x: 746, endPoint y: 287, distance: 118.5
click at [746, 281] on div "Contratos Contrato #dc7521b4 Parcelas Parcela #1 Parcela #1 - Outubro de 2025 D…" at bounding box center [569, 517] width 1046 height 1203
click at [733, 321] on div "Contratos Contrato #dc7521b4 Parcelas Parcela #1 Parcela #1 - Outubro de 2025 D…" at bounding box center [569, 517] width 1046 height 1203
click at [653, 344] on div "Valor pago R$ 5.000,00" at bounding box center [388, 331] width 630 height 50
click at [668, 330] on dd "R$ 5.000,00" at bounding box center [668, 331] width 70 height 17
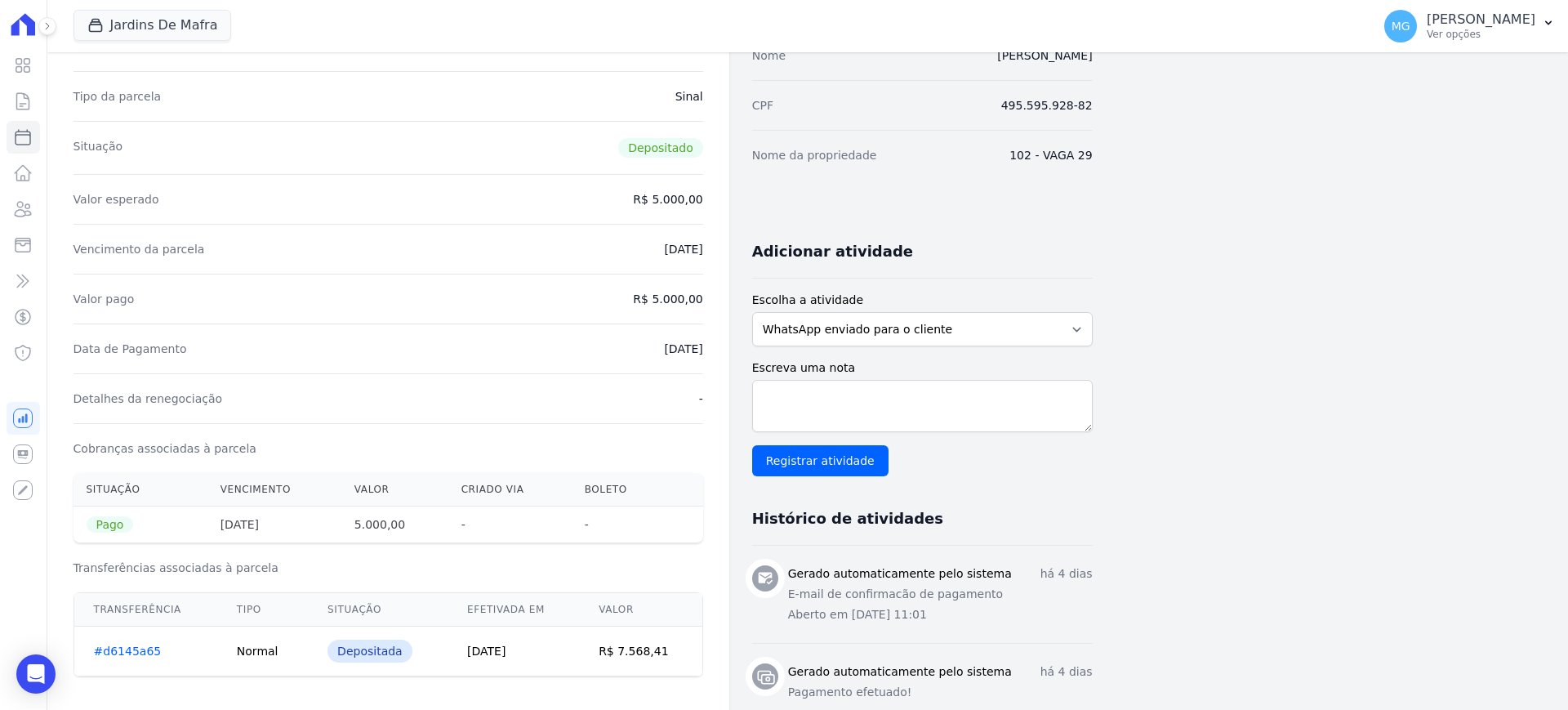
scroll to position [0, 0]
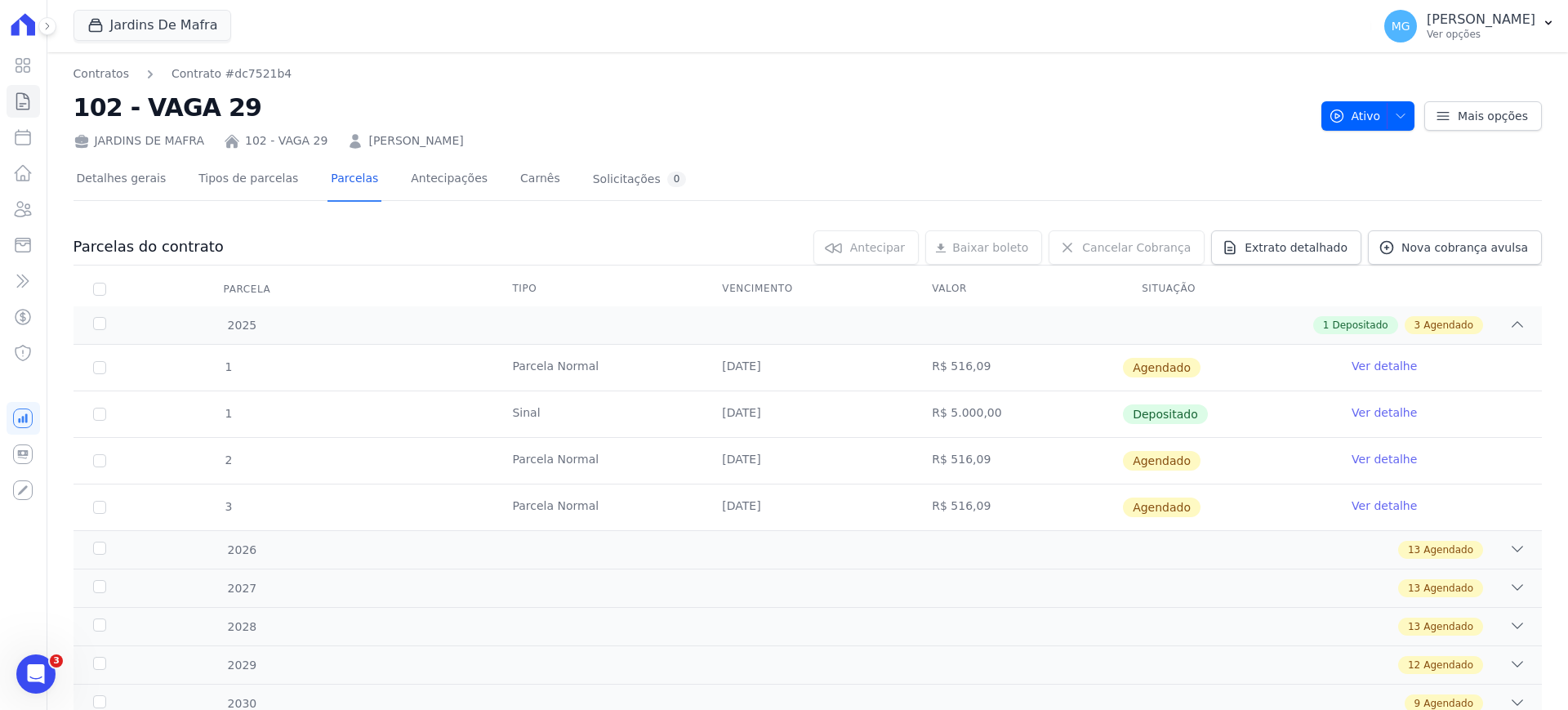
drag, startPoint x: 712, startPoint y: 408, endPoint x: 823, endPoint y: 420, distance: 111.6
click at [823, 420] on td "[DATE]" at bounding box center [807, 414] width 210 height 45
